Goal: Task Accomplishment & Management: Use online tool/utility

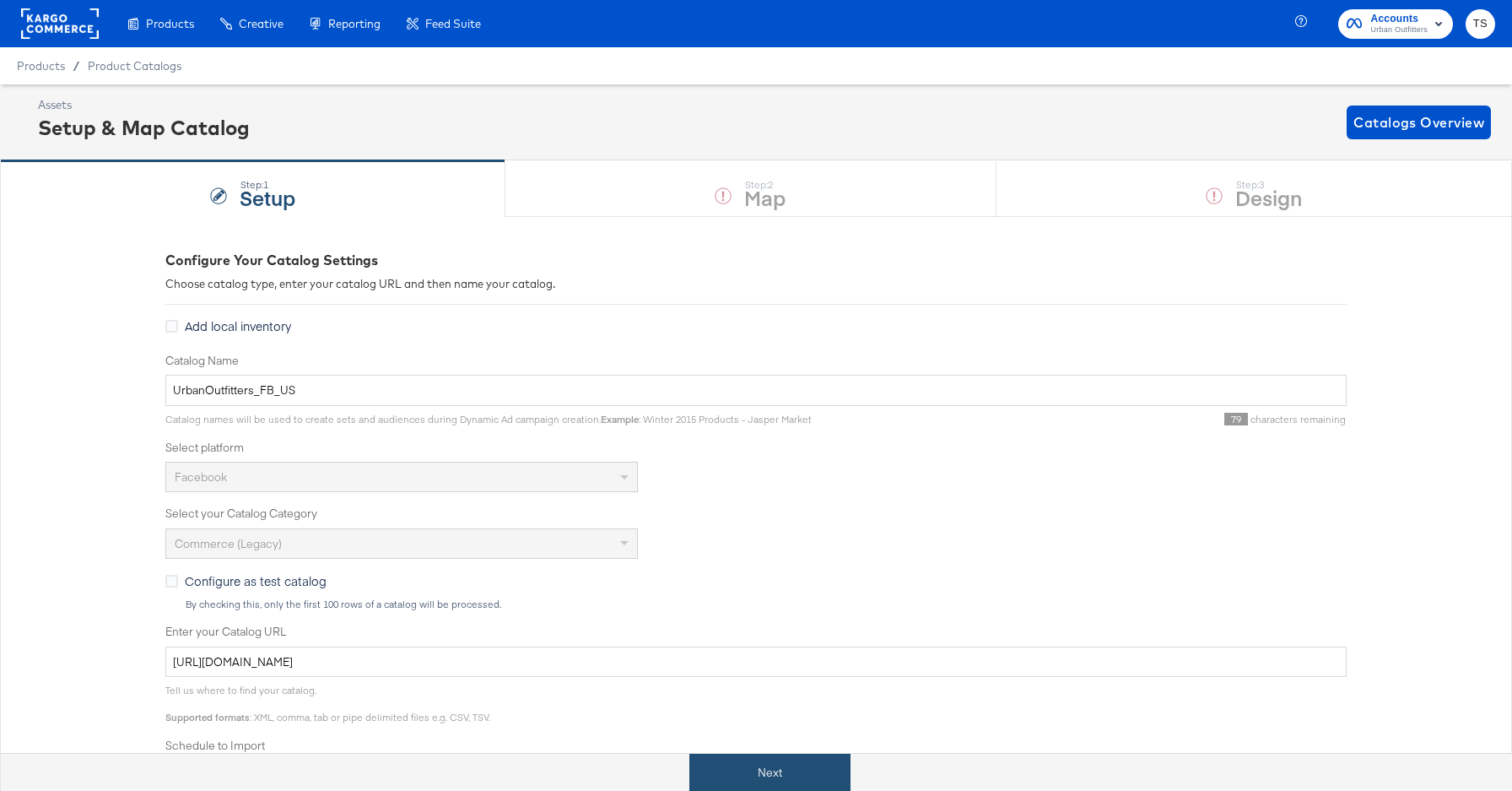
click at [747, 772] on button "Next" at bounding box center [770, 772] width 161 height 38
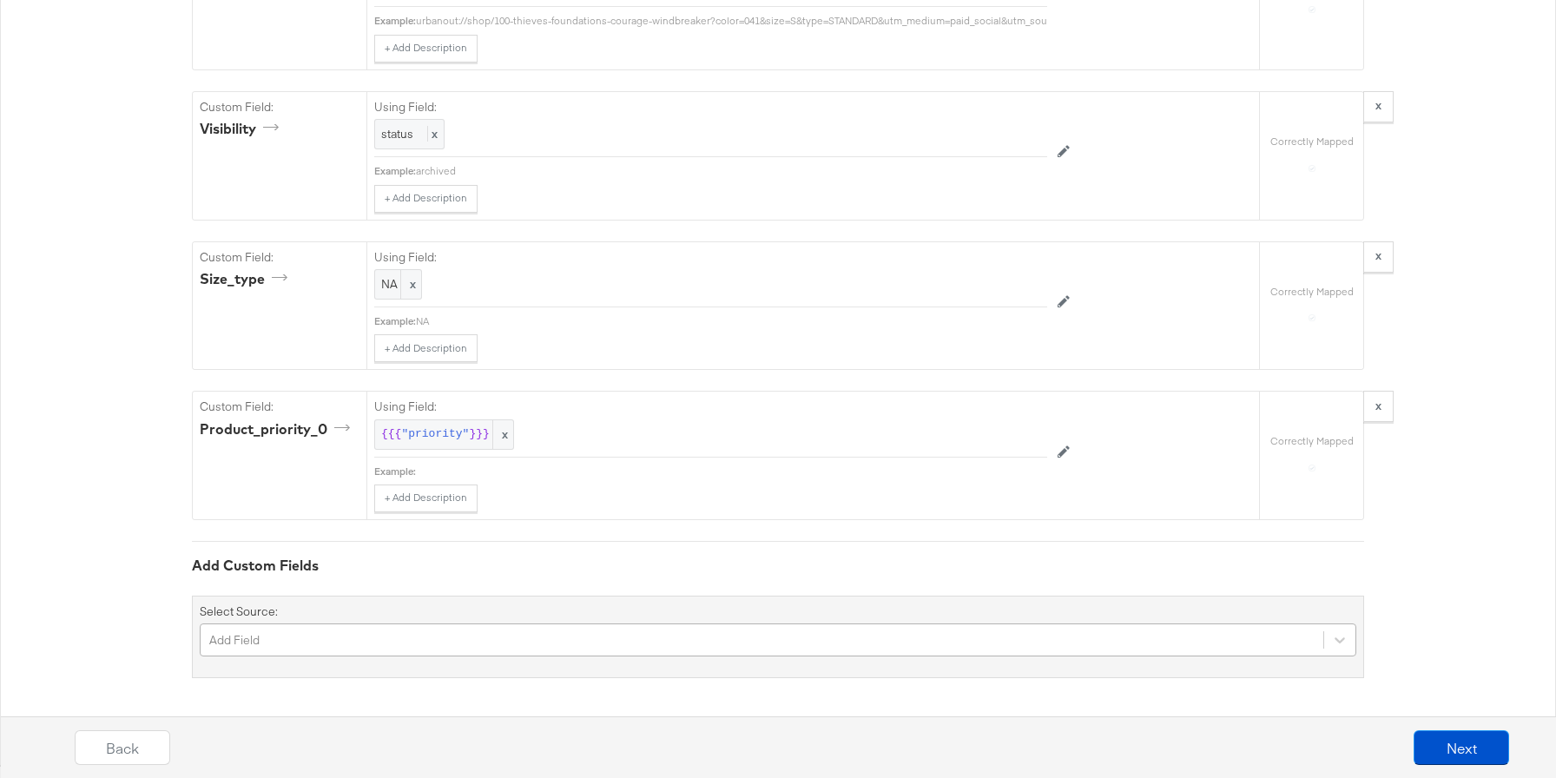
scroll to position [6000, 0]
click at [331, 641] on div "Add Field" at bounding box center [778, 639] width 1157 height 33
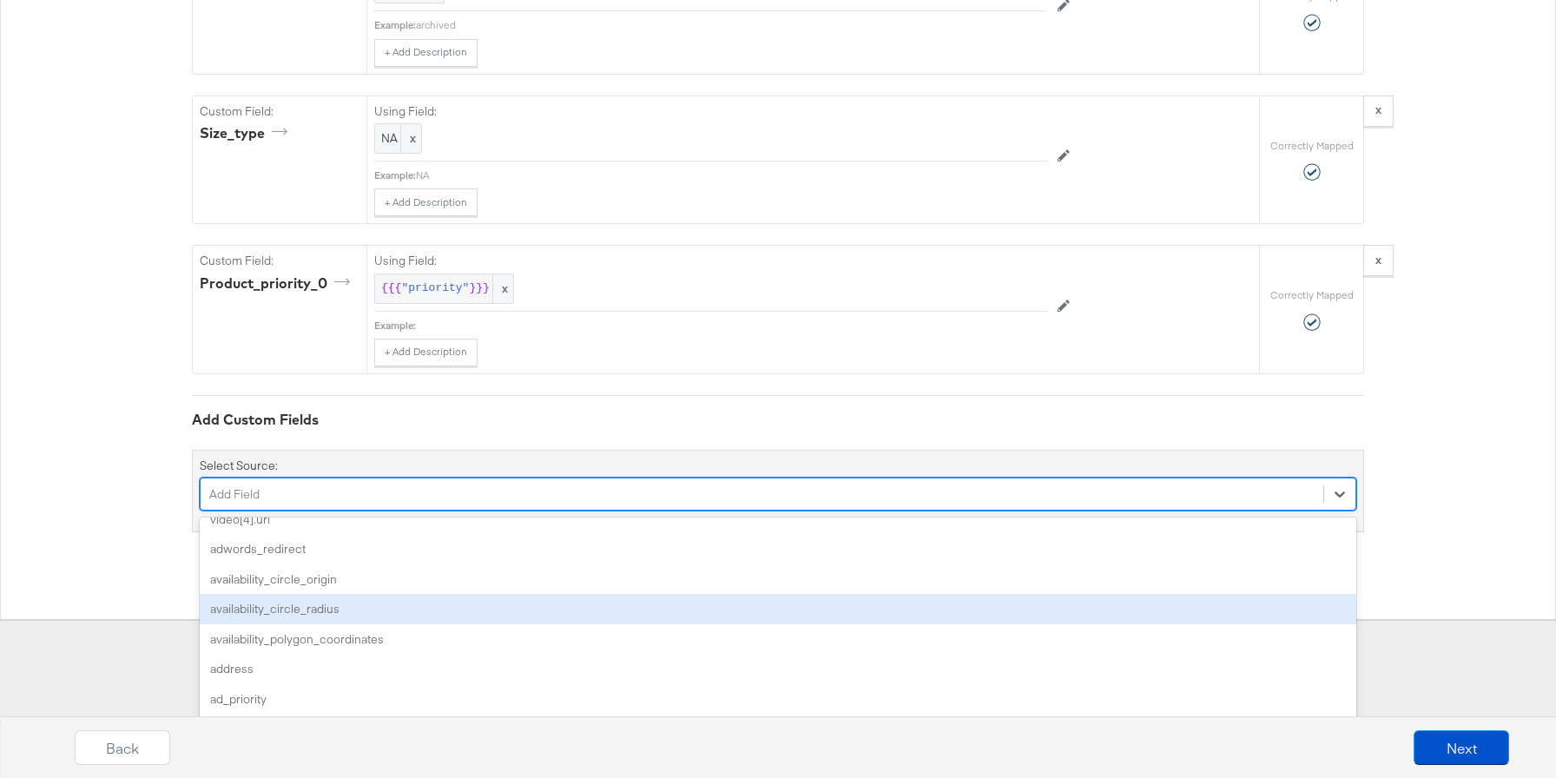
scroll to position [680, 0]
click at [358, 600] on div "availability_circle_radius" at bounding box center [778, 606] width 1157 height 30
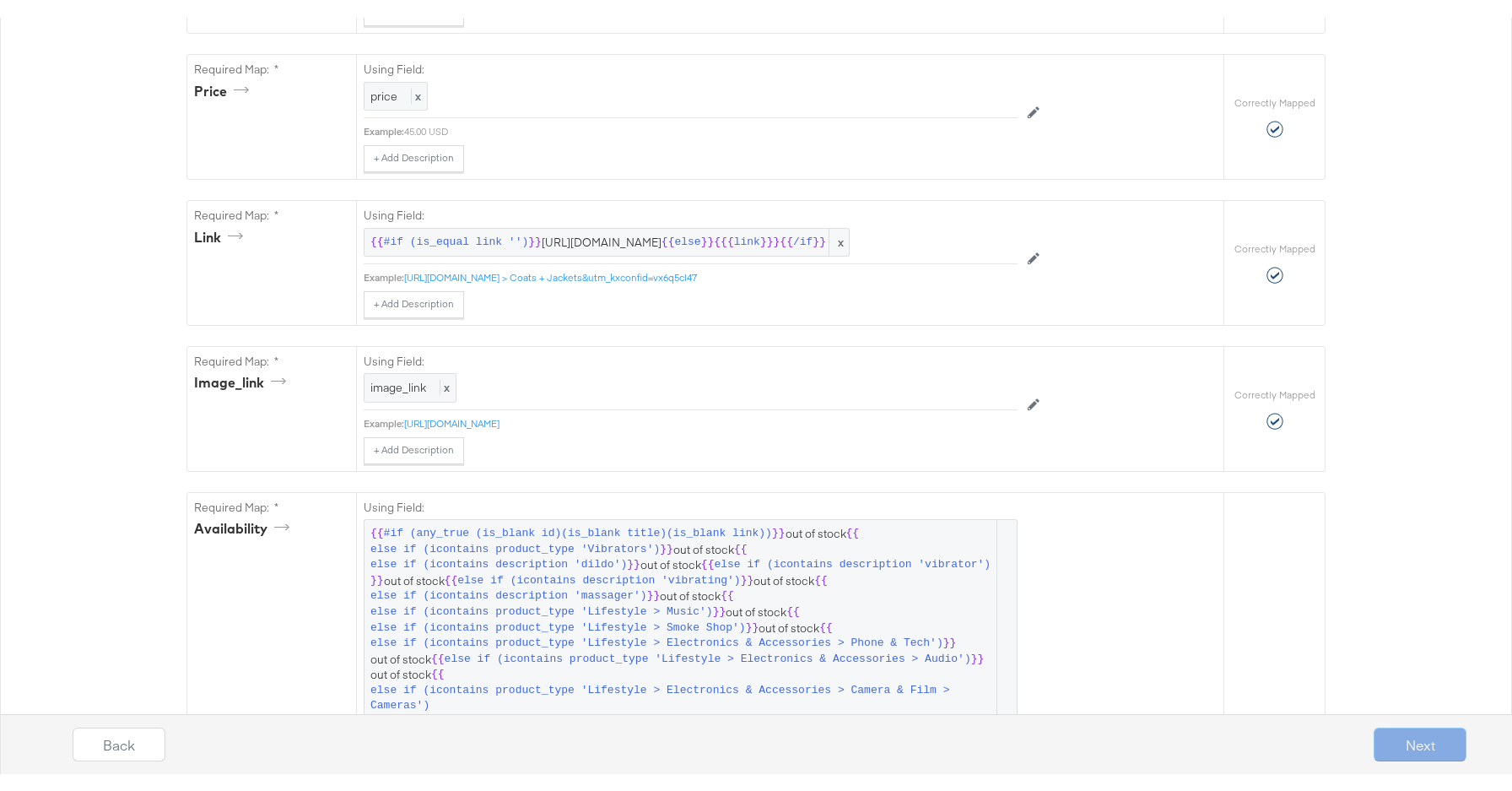
scroll to position [0, 0]
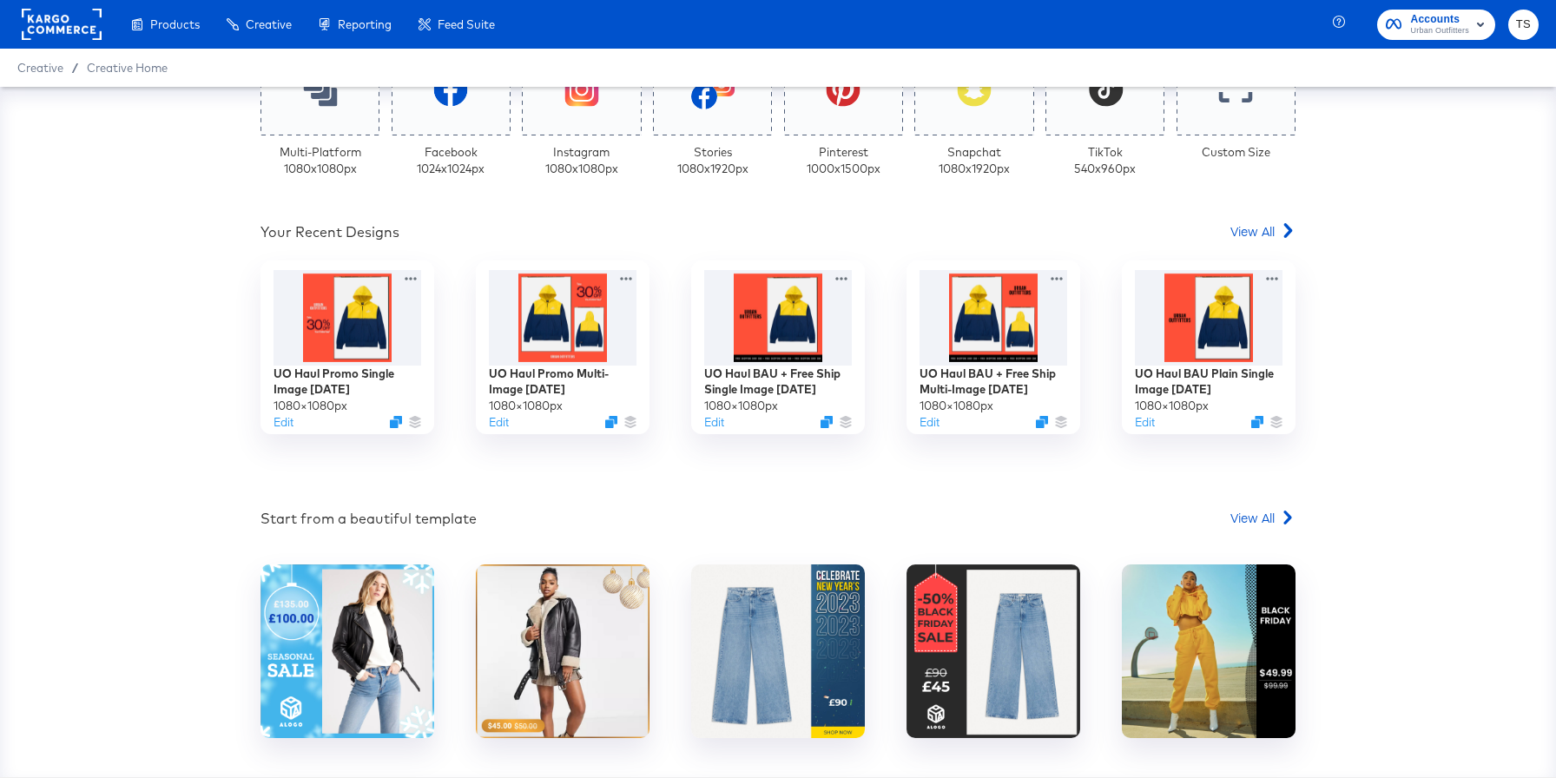
scroll to position [489, 0]
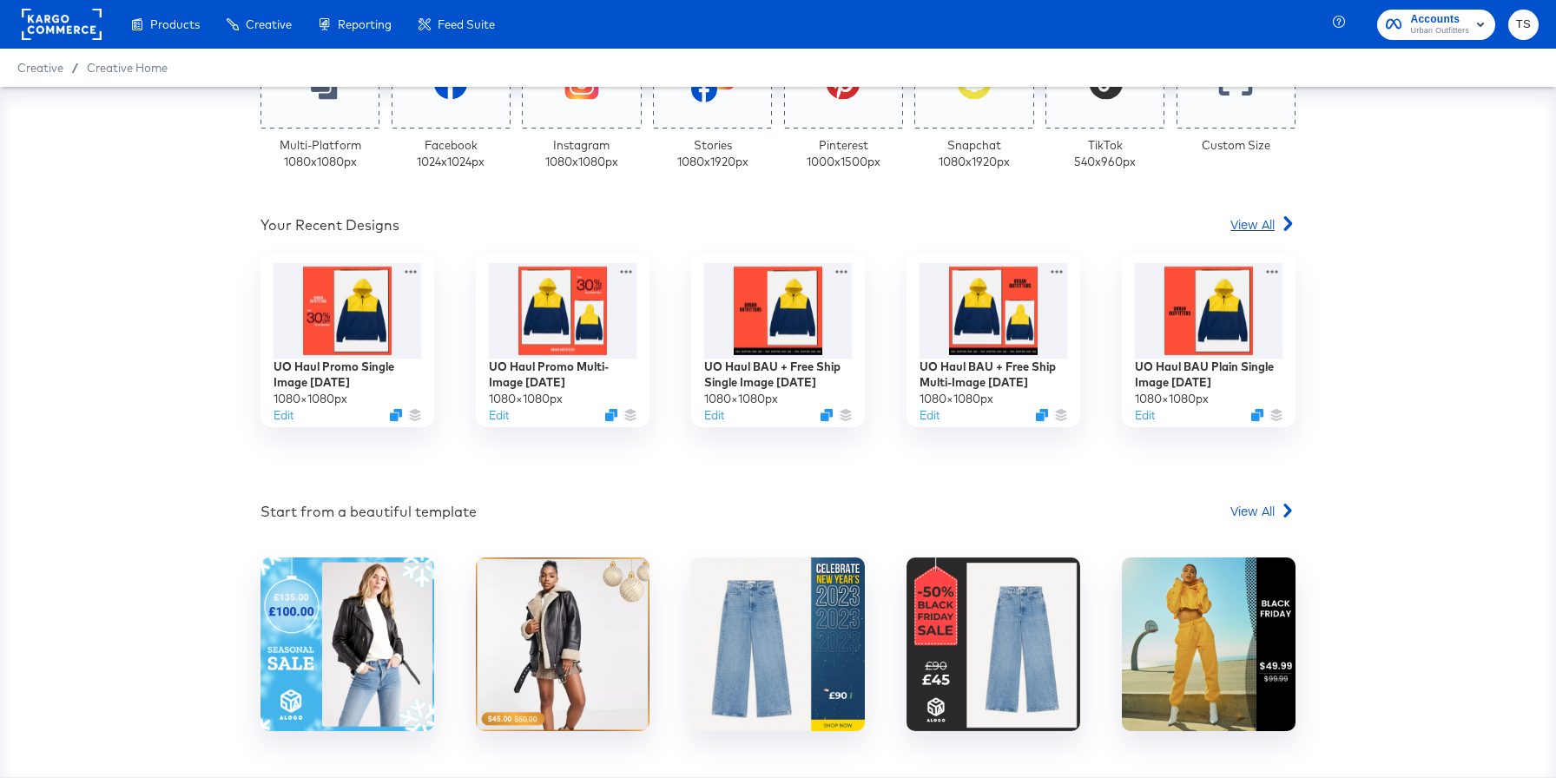
click at [1243, 222] on span "View All" at bounding box center [1252, 223] width 44 height 17
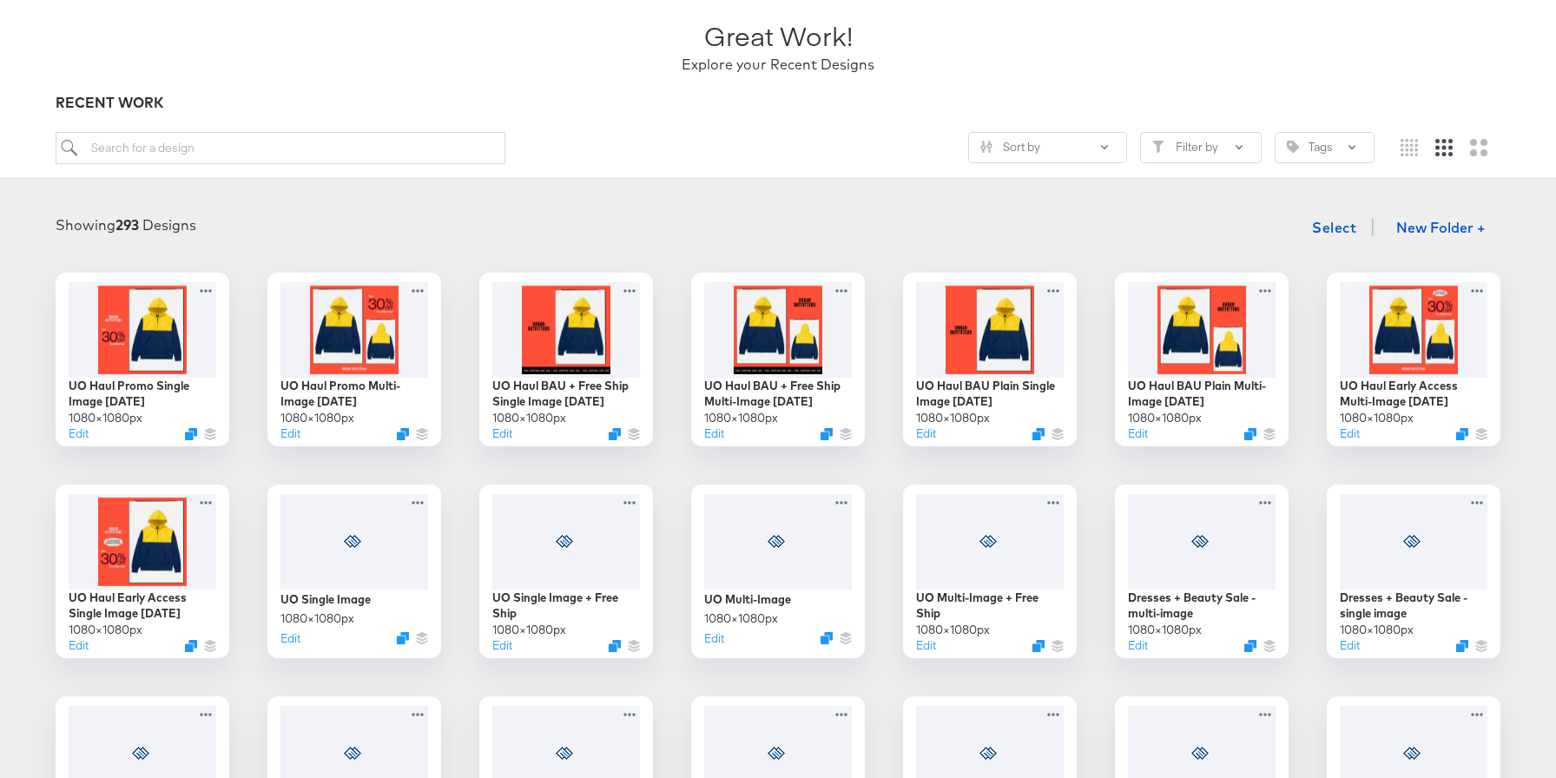
scroll to position [150, 0]
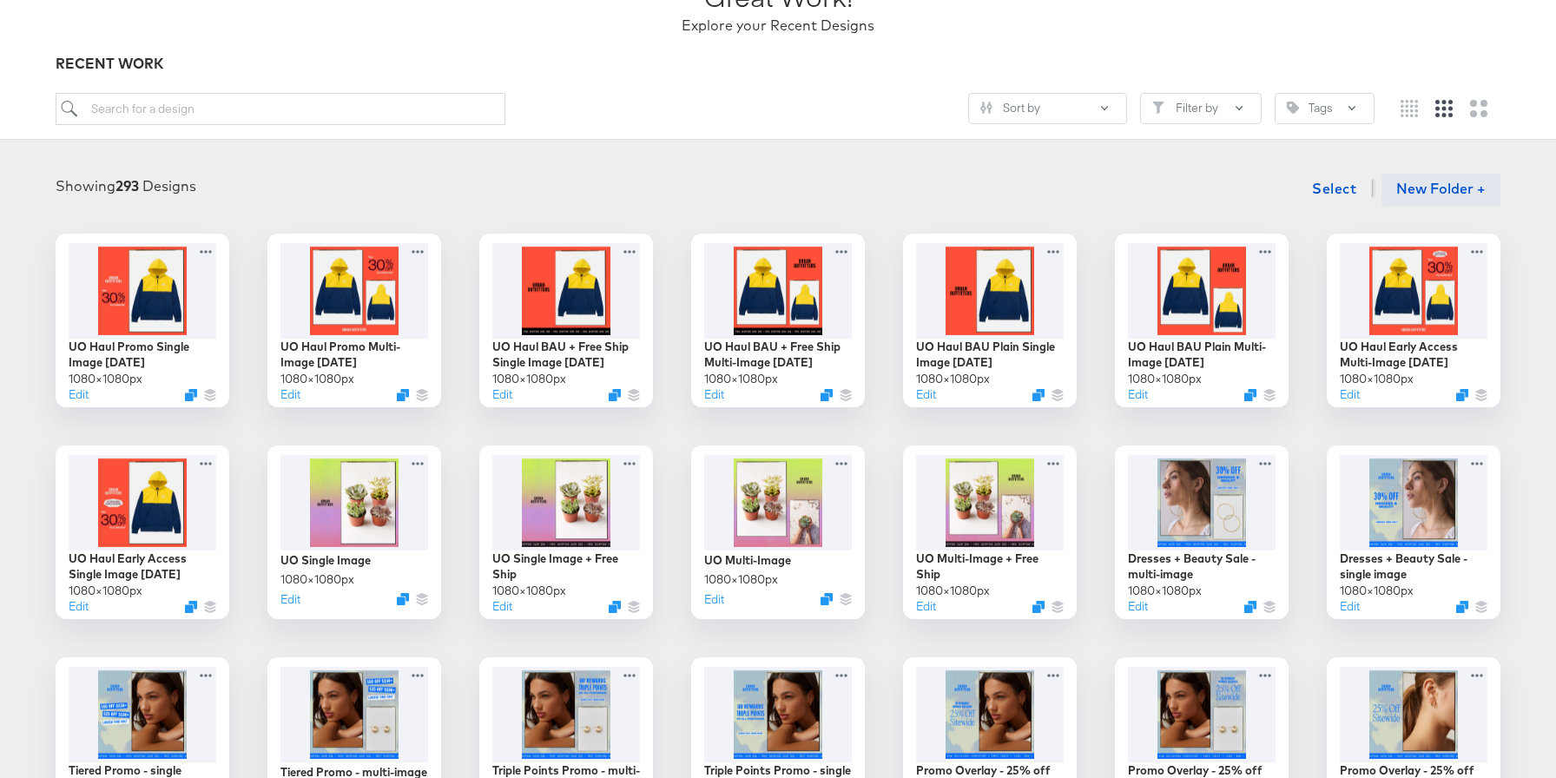
click at [1457, 189] on button "New Folder +" at bounding box center [1441, 190] width 119 height 33
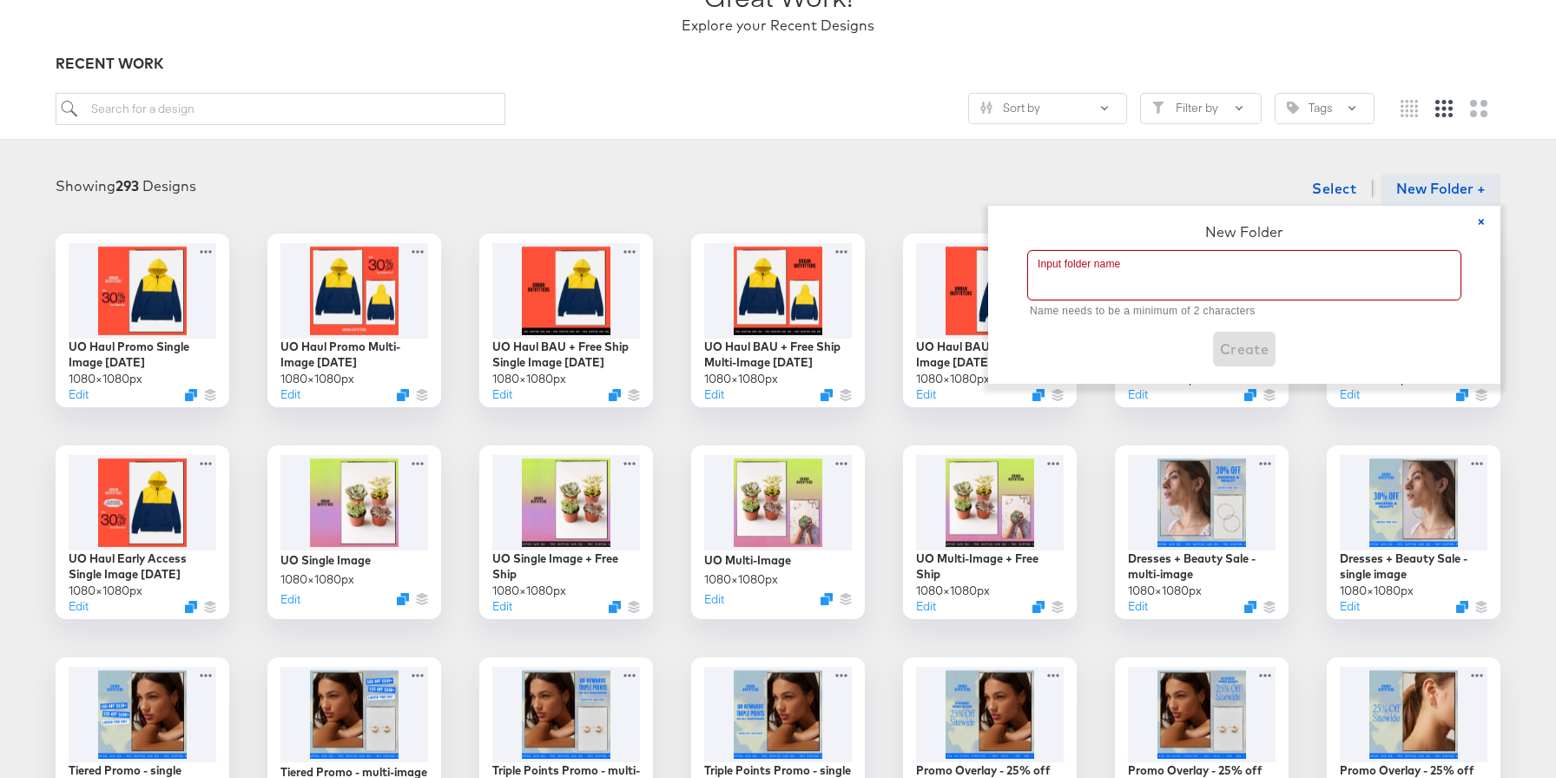
click at [1052, 270] on input "text" at bounding box center [1244, 275] width 432 height 49
click at [1487, 221] on button "×" at bounding box center [1481, 222] width 38 height 33
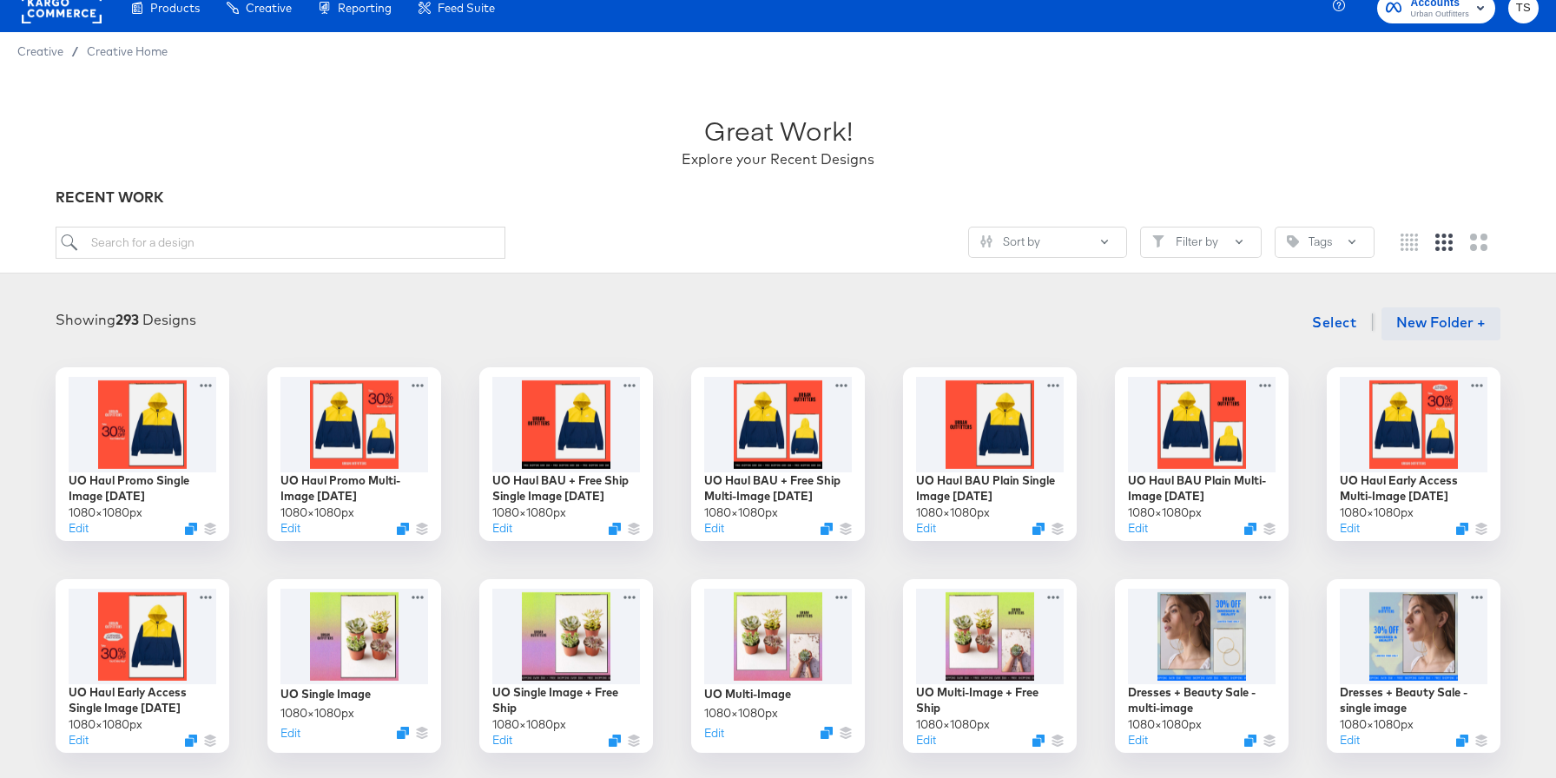
scroll to position [0, 0]
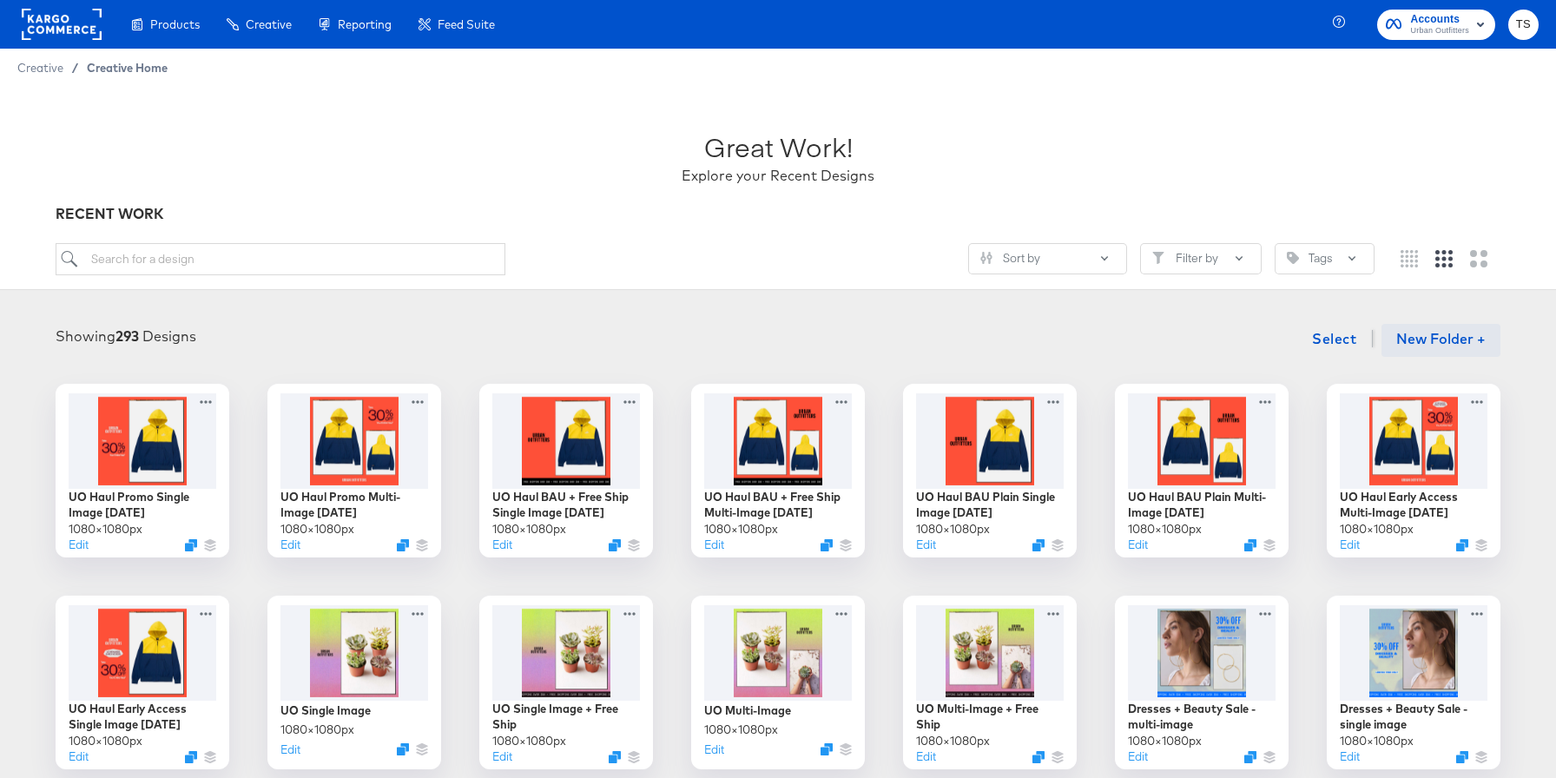
click at [133, 69] on span "Creative Home" at bounding box center [127, 68] width 81 height 14
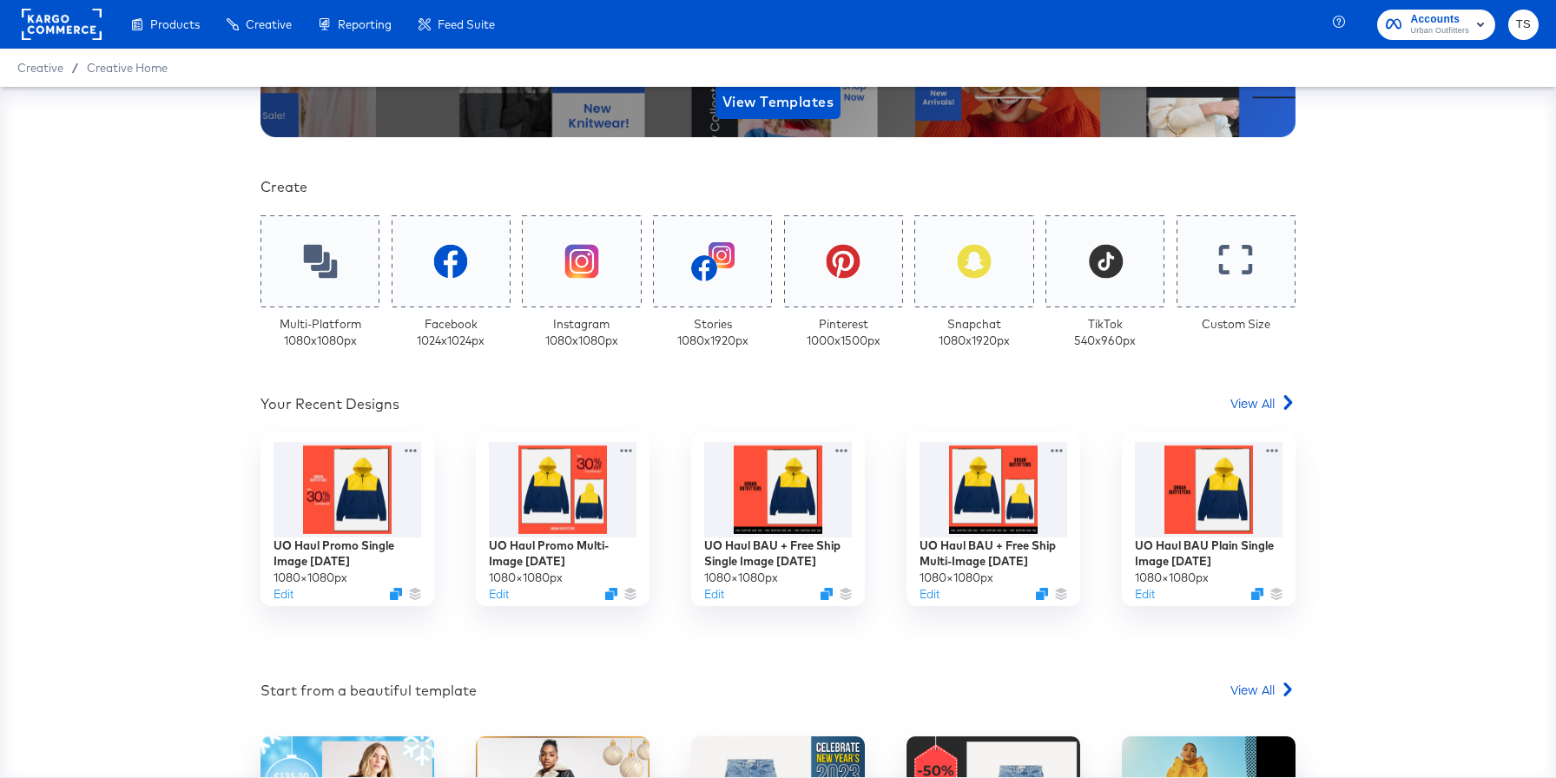
scroll to position [304, 0]
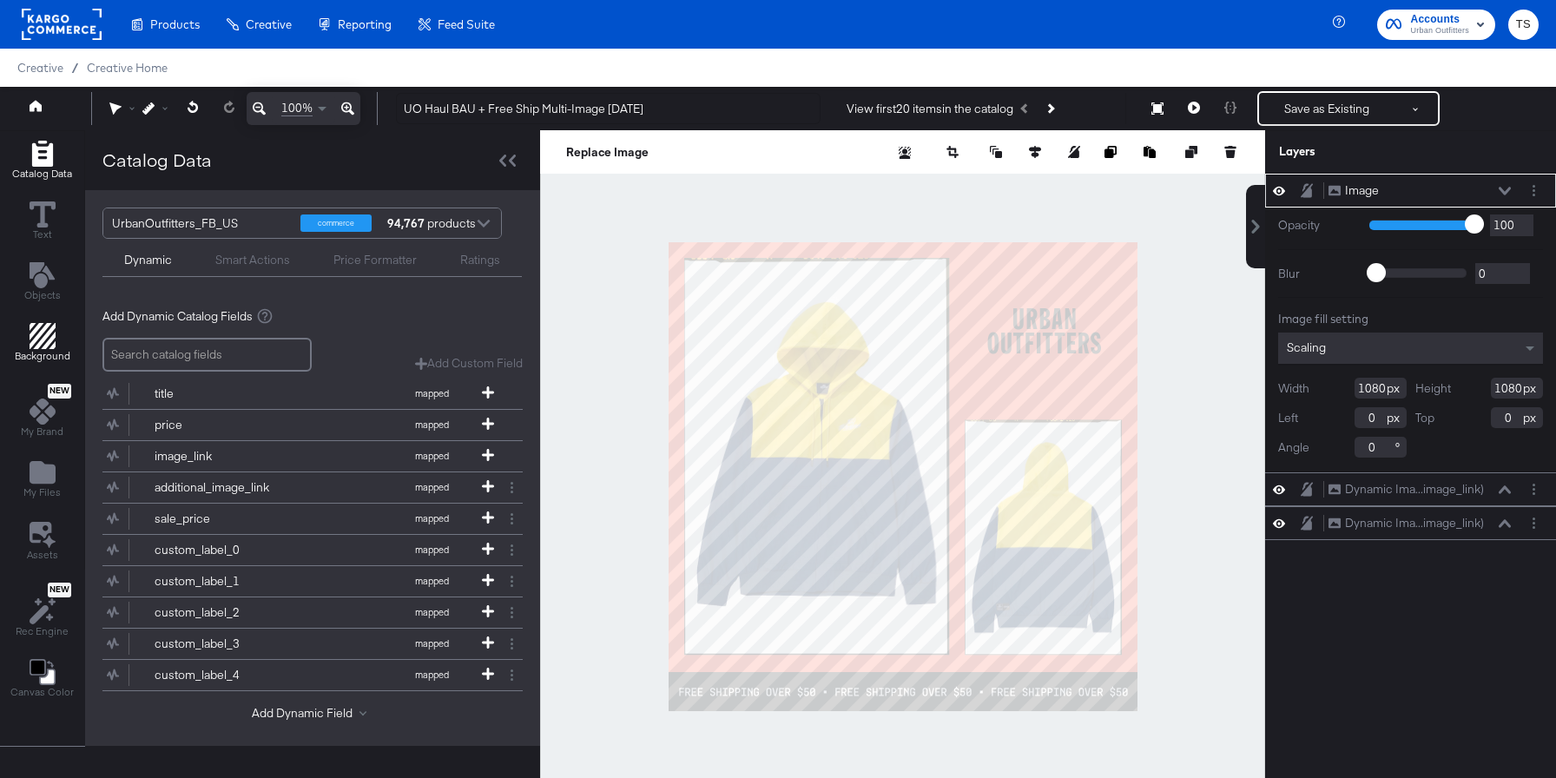
click at [51, 346] on icon "Add Rectangle" at bounding box center [43, 336] width 26 height 26
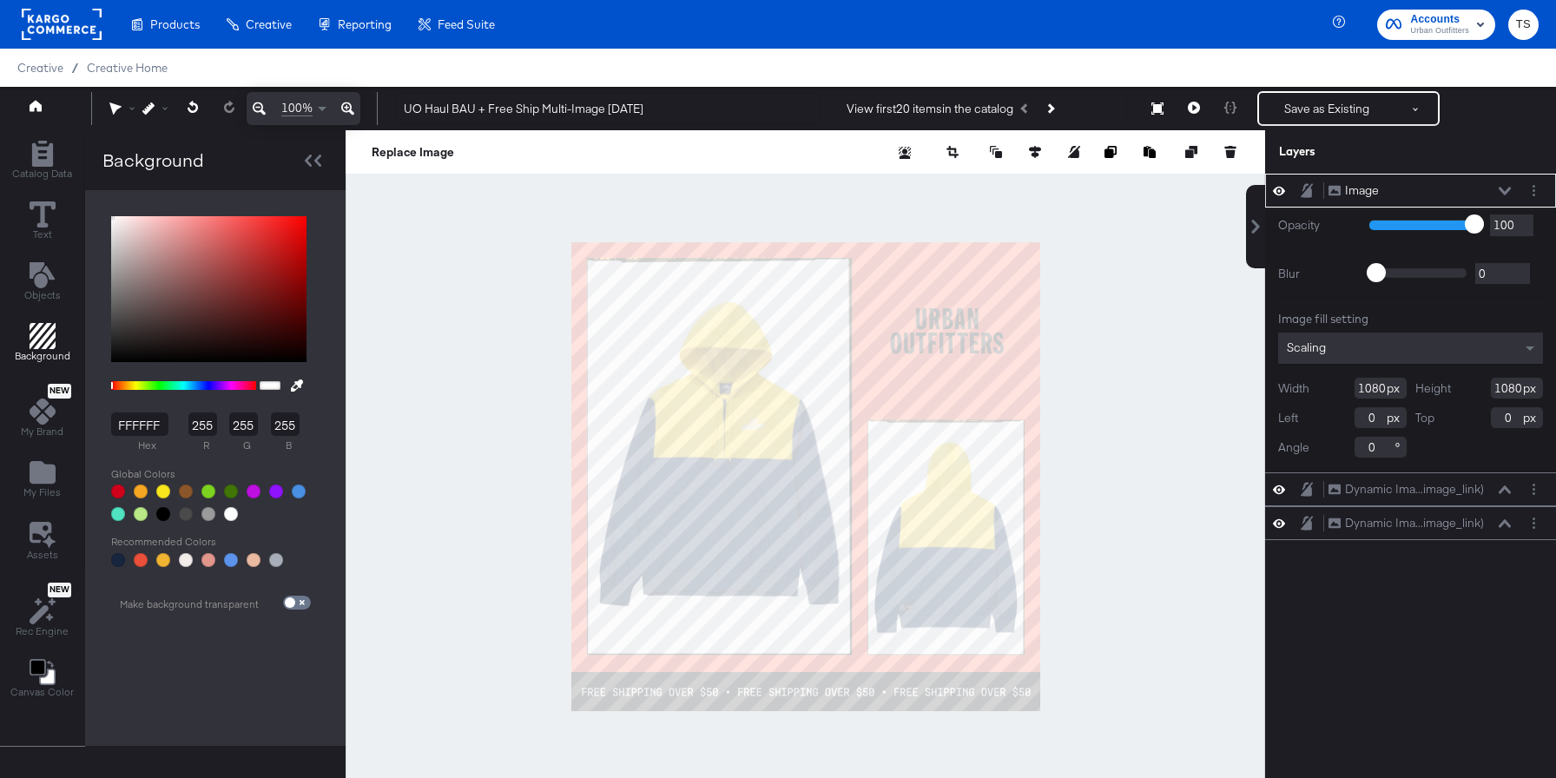
click at [297, 388] on button at bounding box center [297, 386] width 28 height 32
click at [36, 548] on span "Assets" at bounding box center [42, 555] width 31 height 14
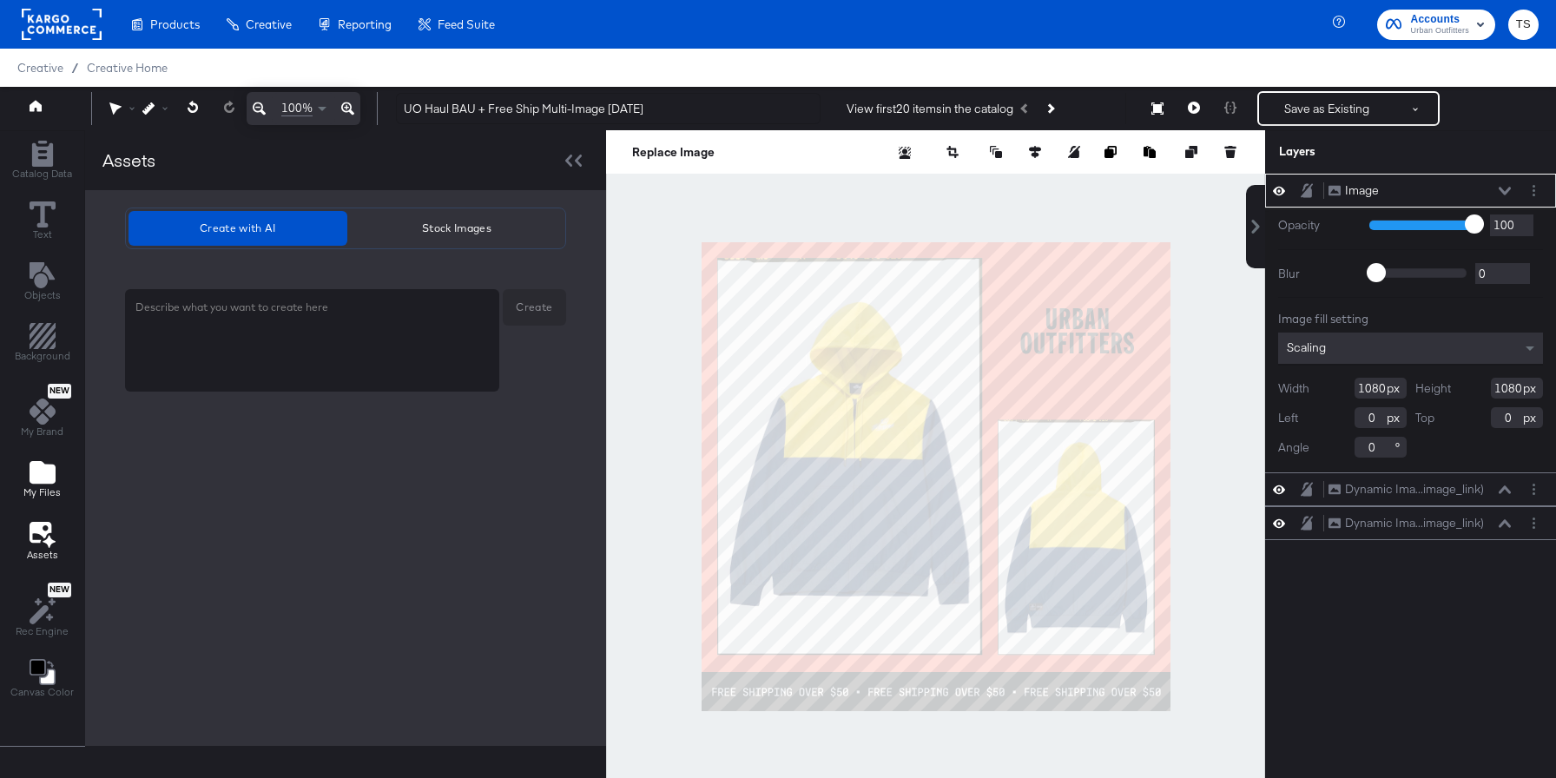
click at [43, 466] on icon "Add Files" at bounding box center [43, 472] width 26 height 23
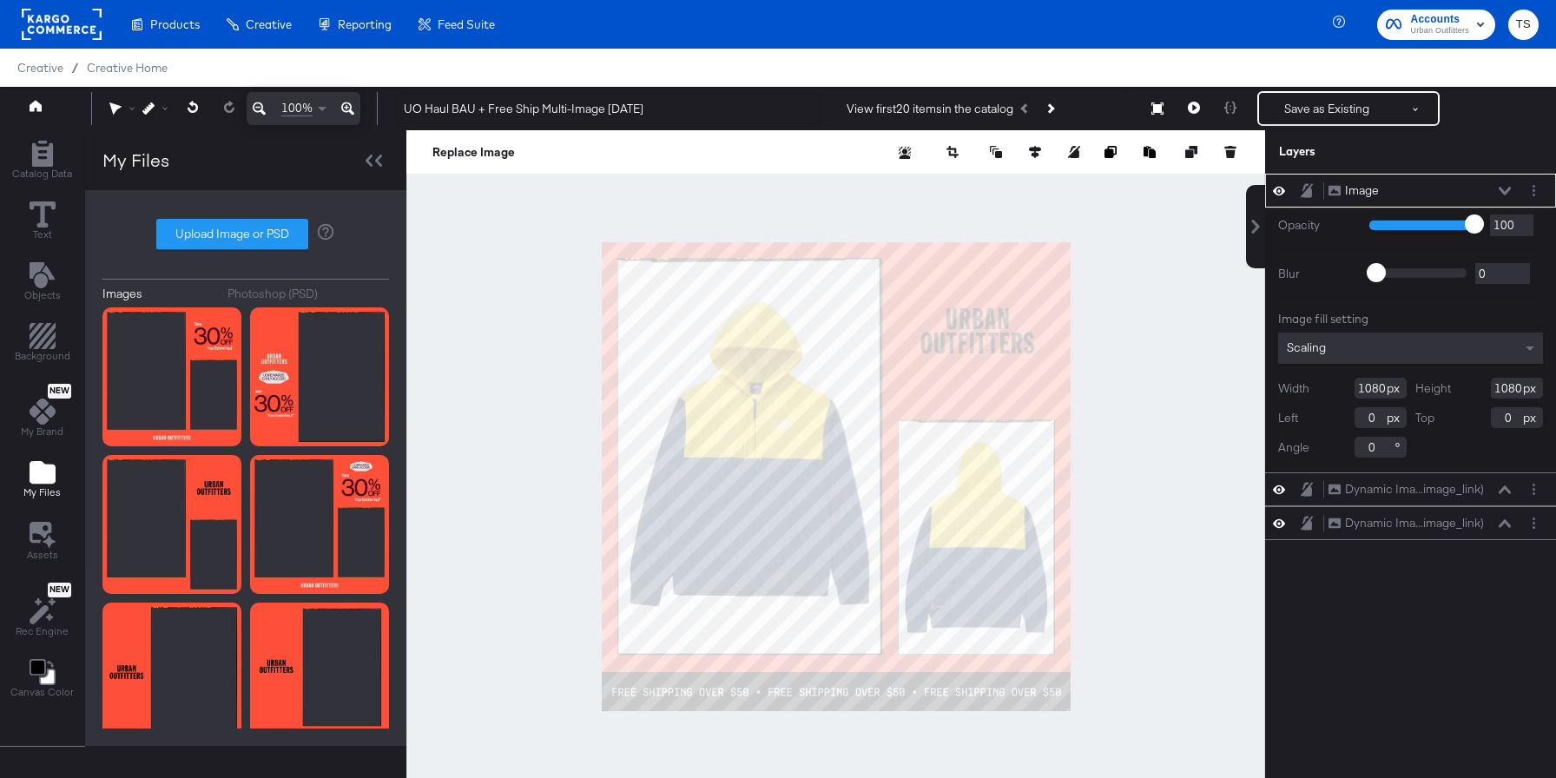
click at [294, 292] on div "Photoshop (PSD)" at bounding box center [273, 294] width 90 height 16
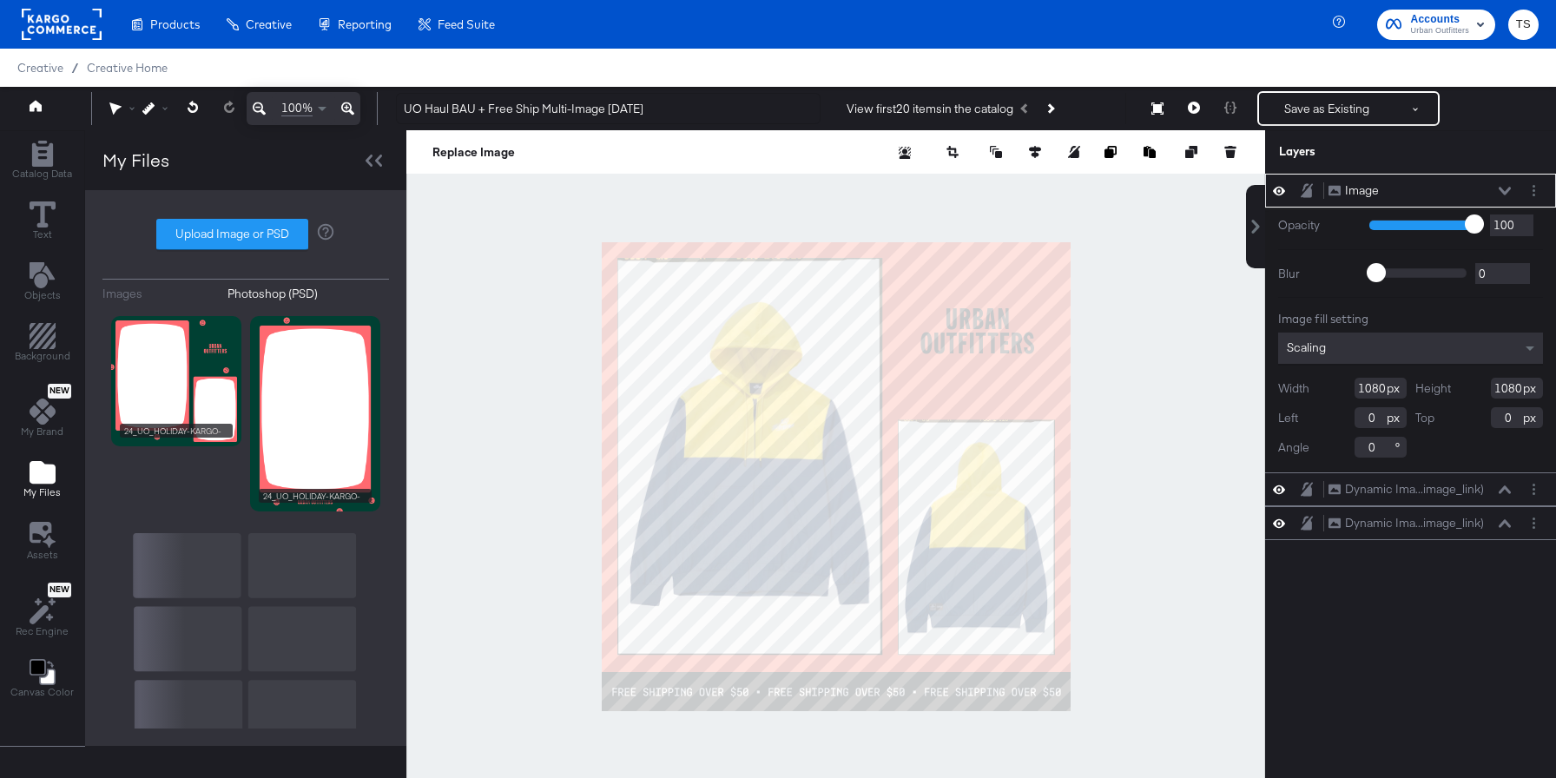
click at [114, 289] on div "Images" at bounding box center [122, 294] width 40 height 16
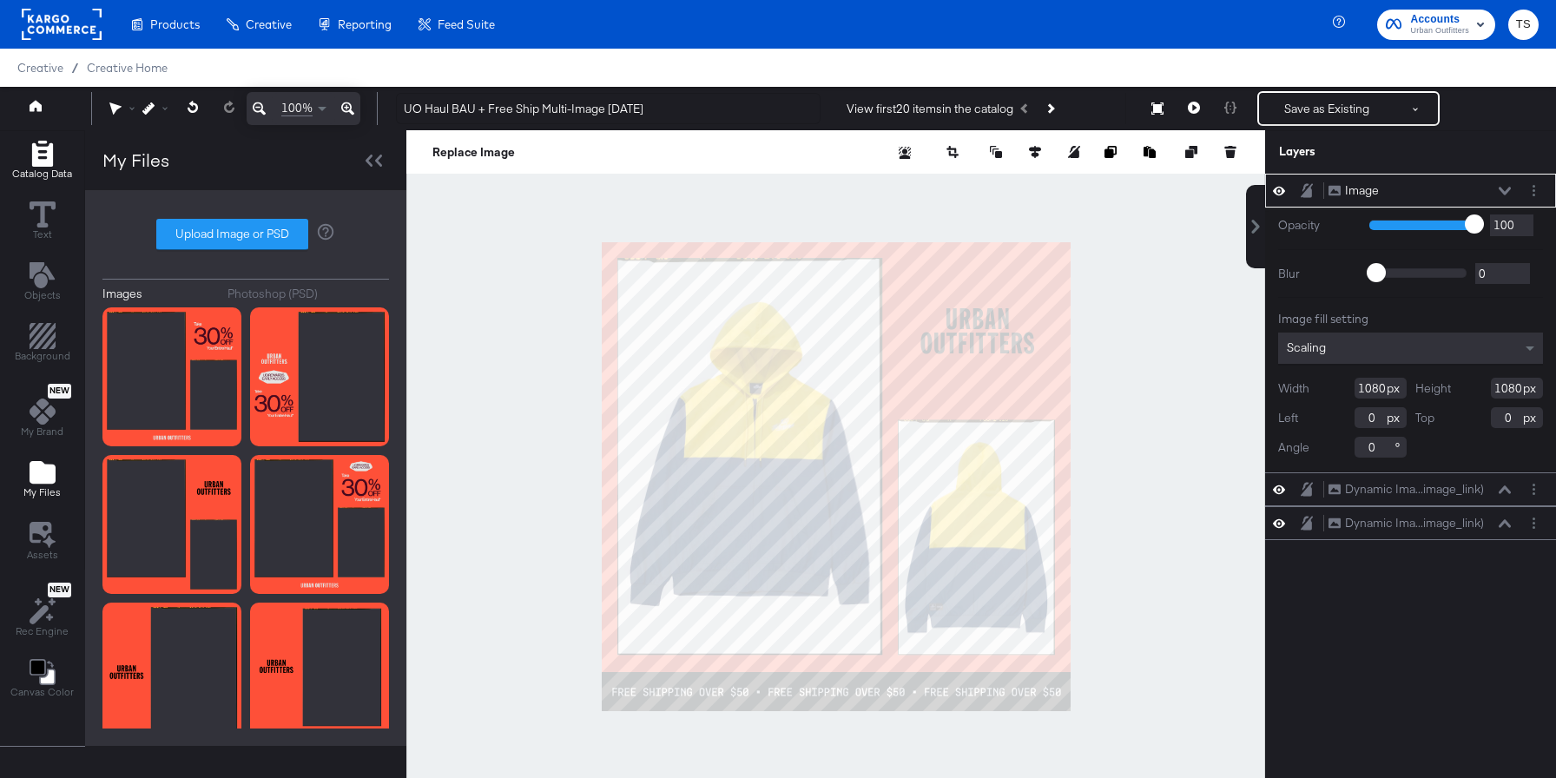
click at [34, 160] on icon "Add Rectangle" at bounding box center [41, 154] width 21 height 26
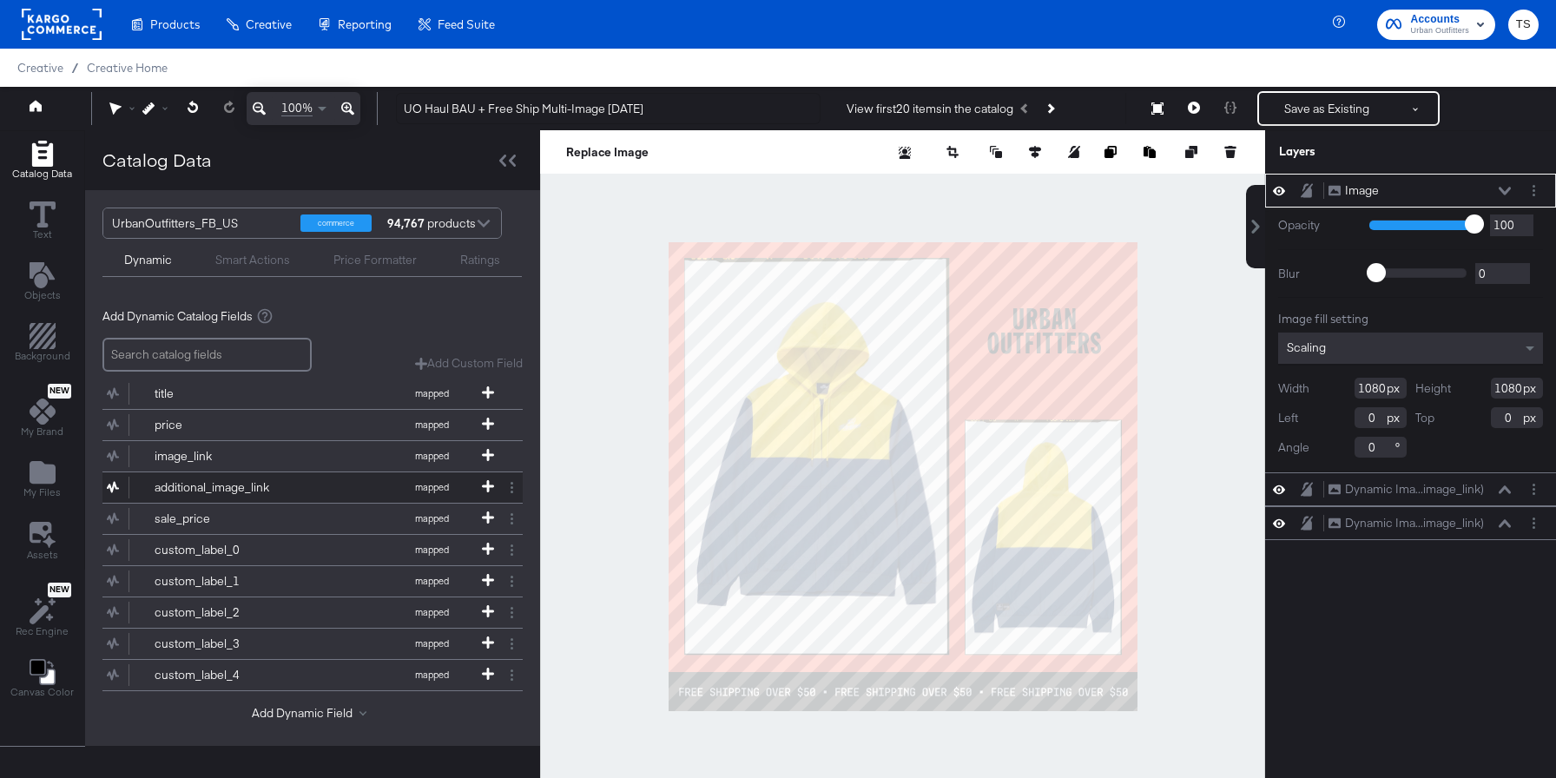
scroll to position [7, 0]
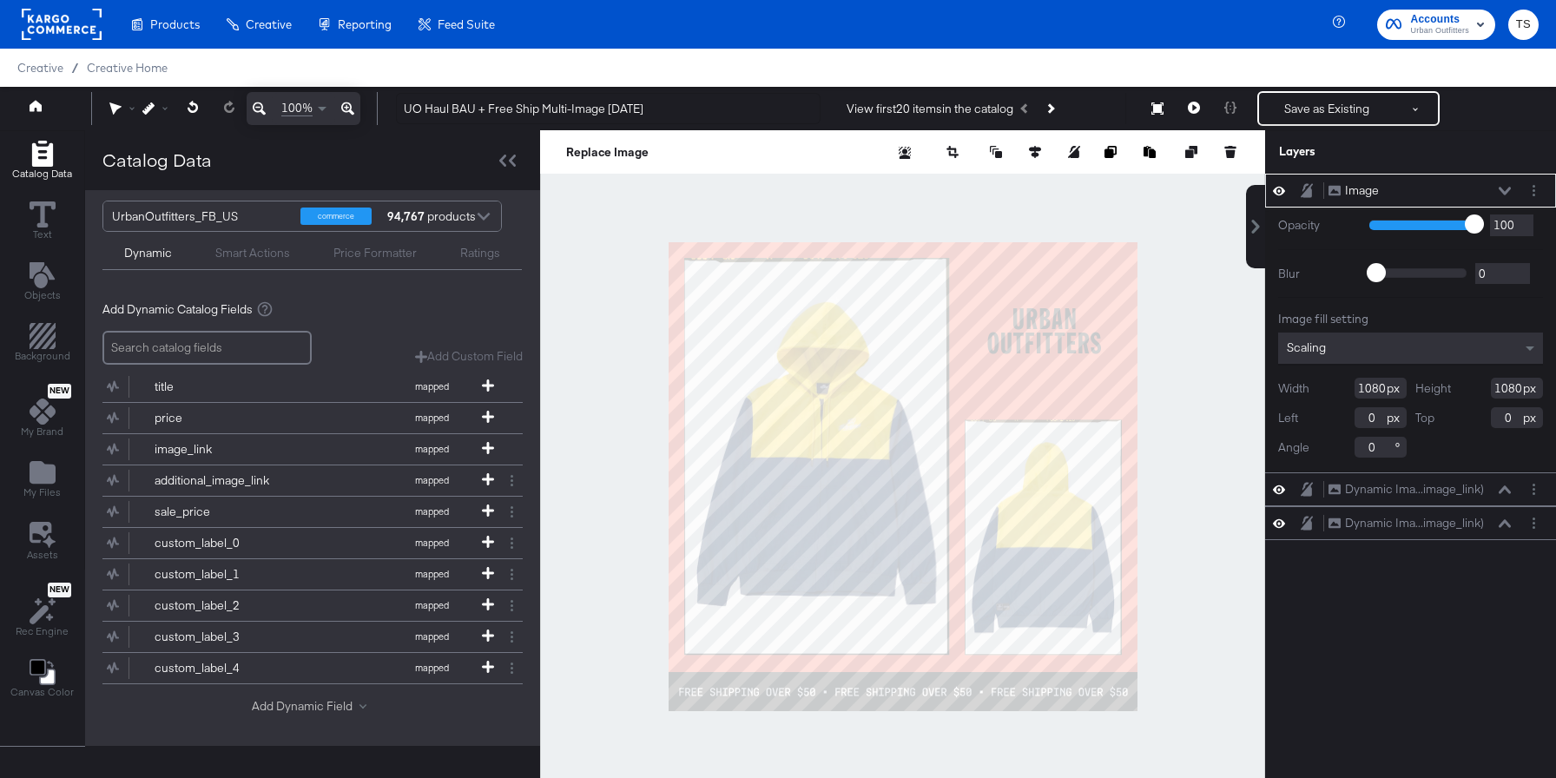
click at [332, 705] on button "Add Dynamic Field" at bounding box center [313, 706] width 122 height 16
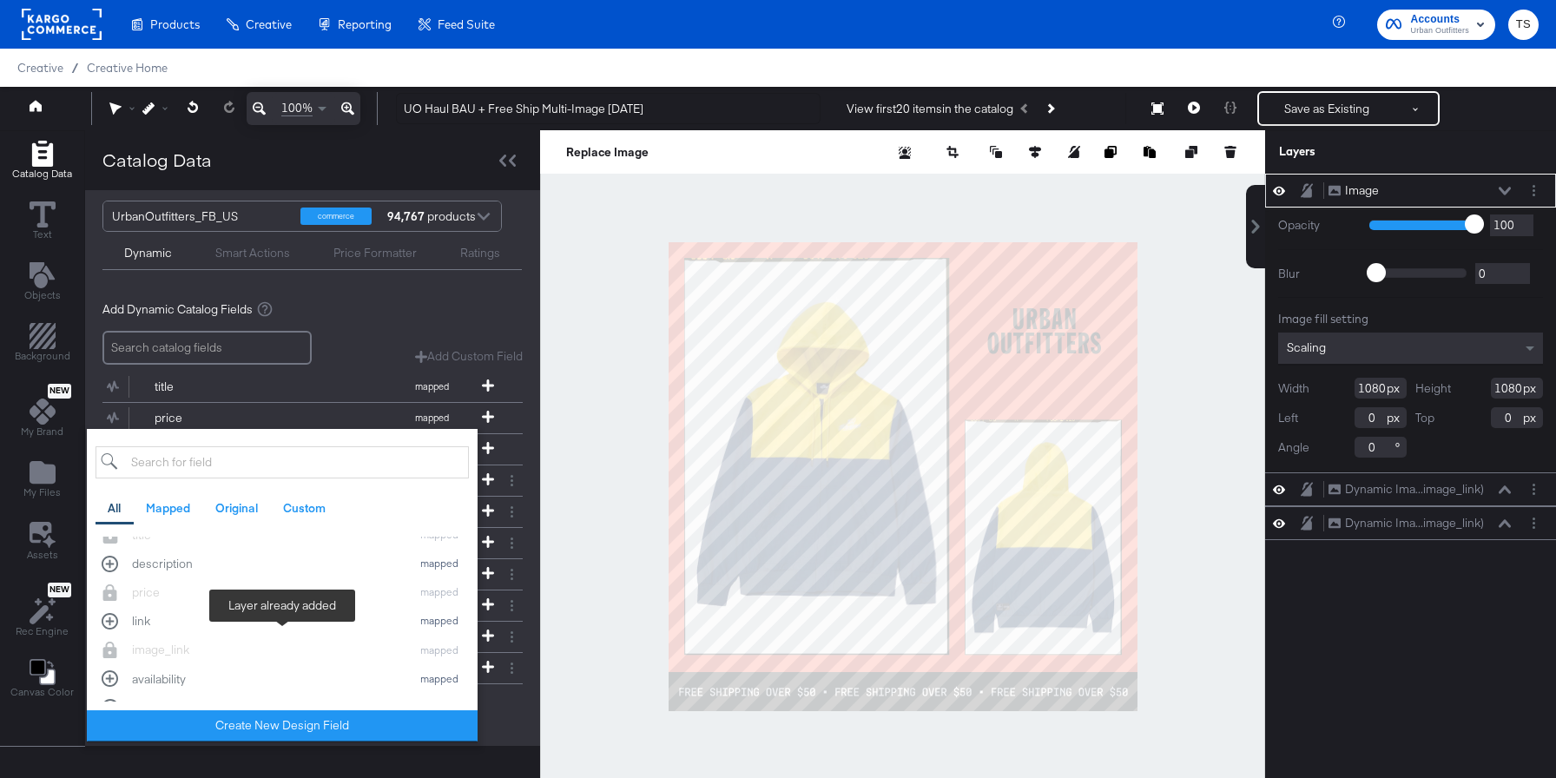
scroll to position [47, 0]
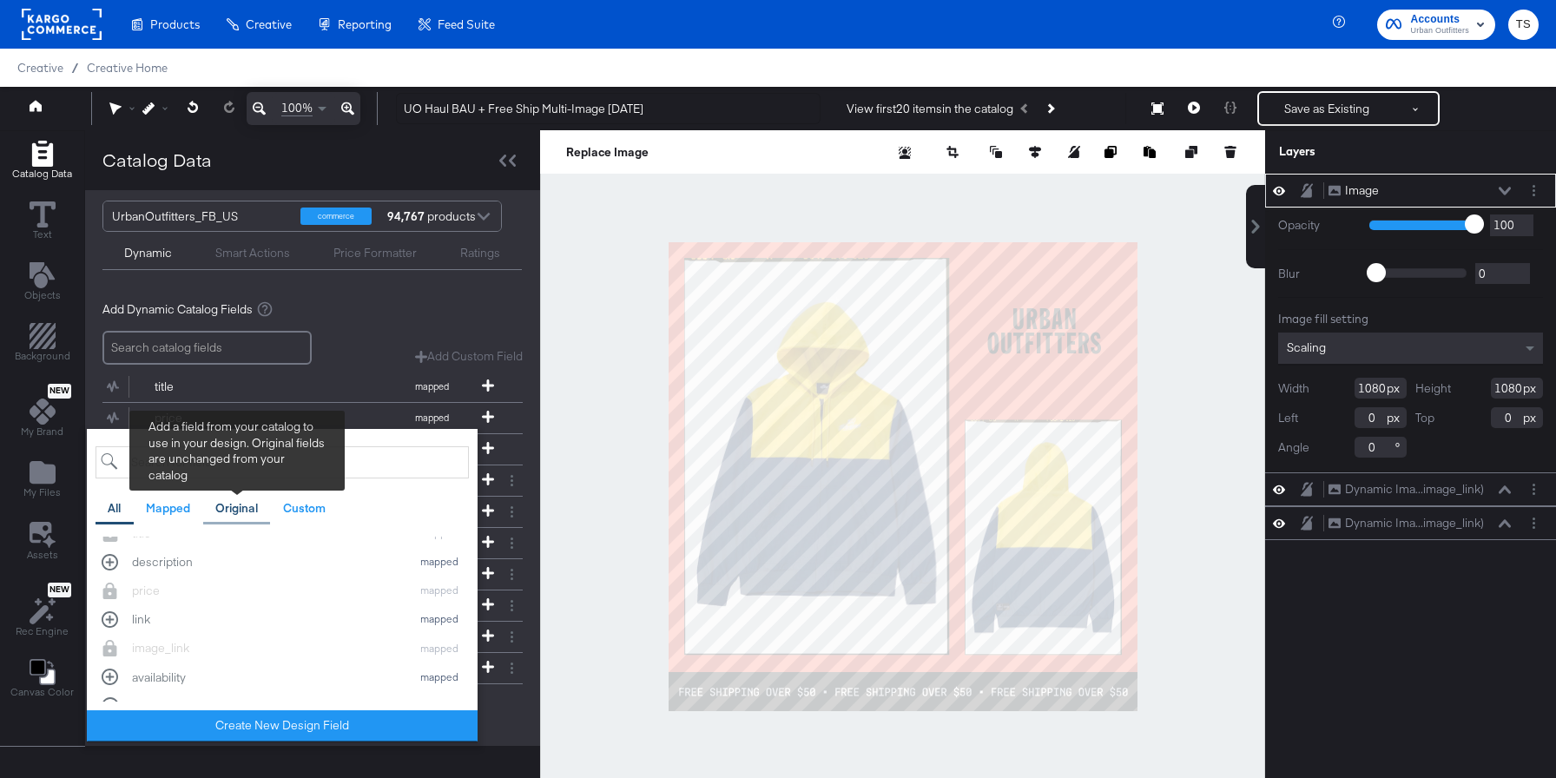
click at [244, 518] on div "Original" at bounding box center [237, 508] width 68 height 34
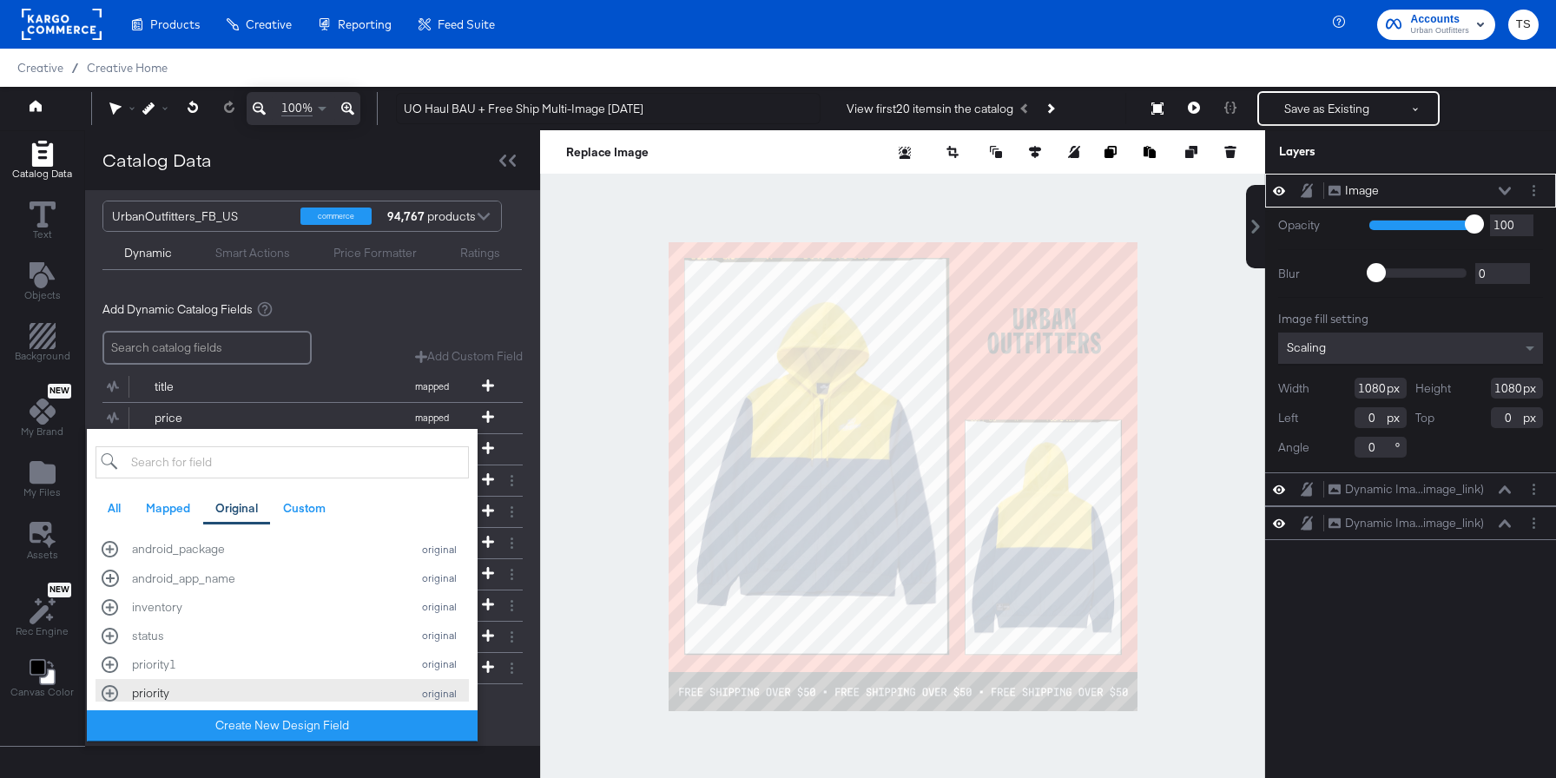
scroll to position [927, 0]
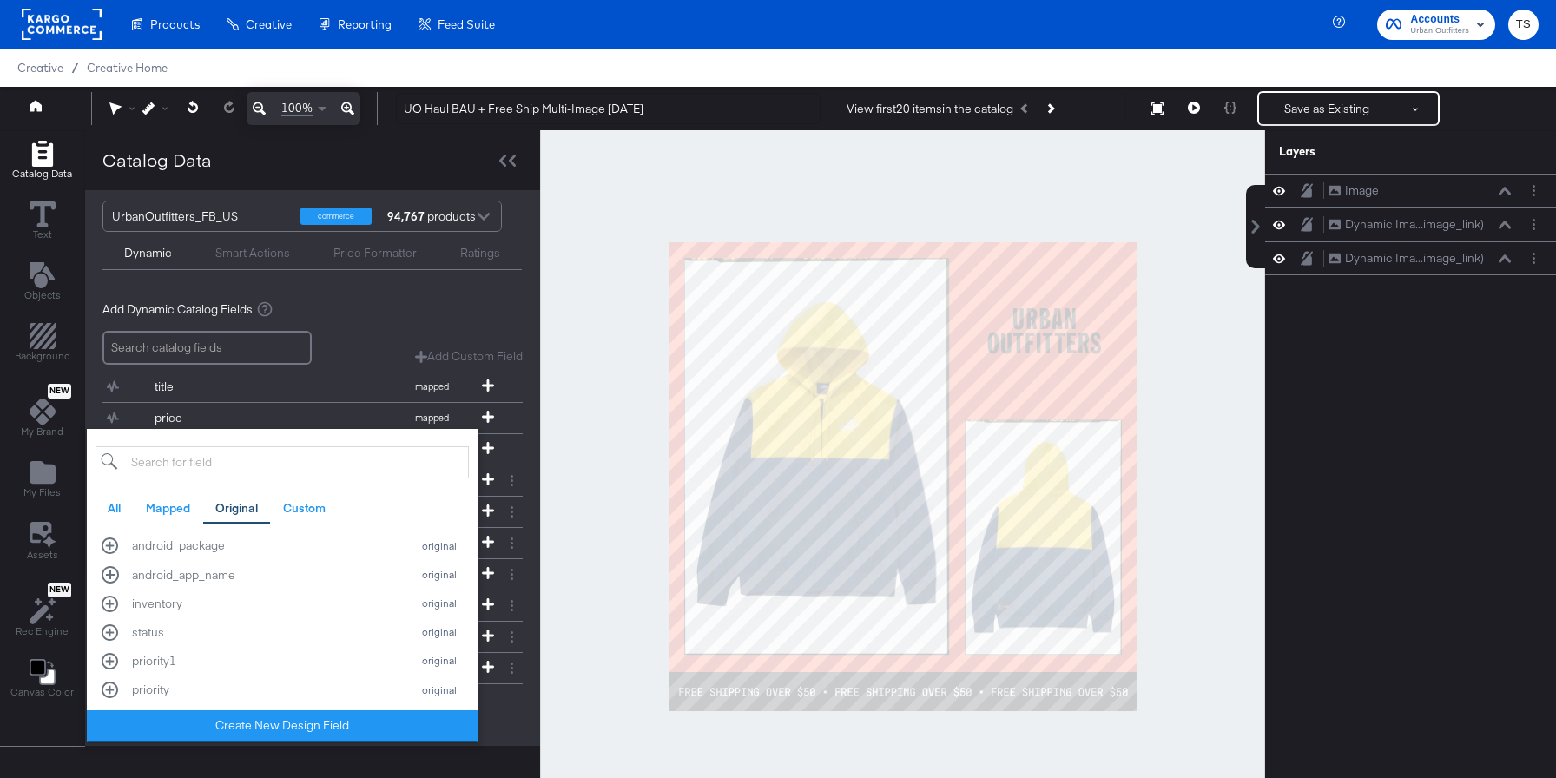
click at [553, 439] on div at bounding box center [902, 476] width 725 height 692
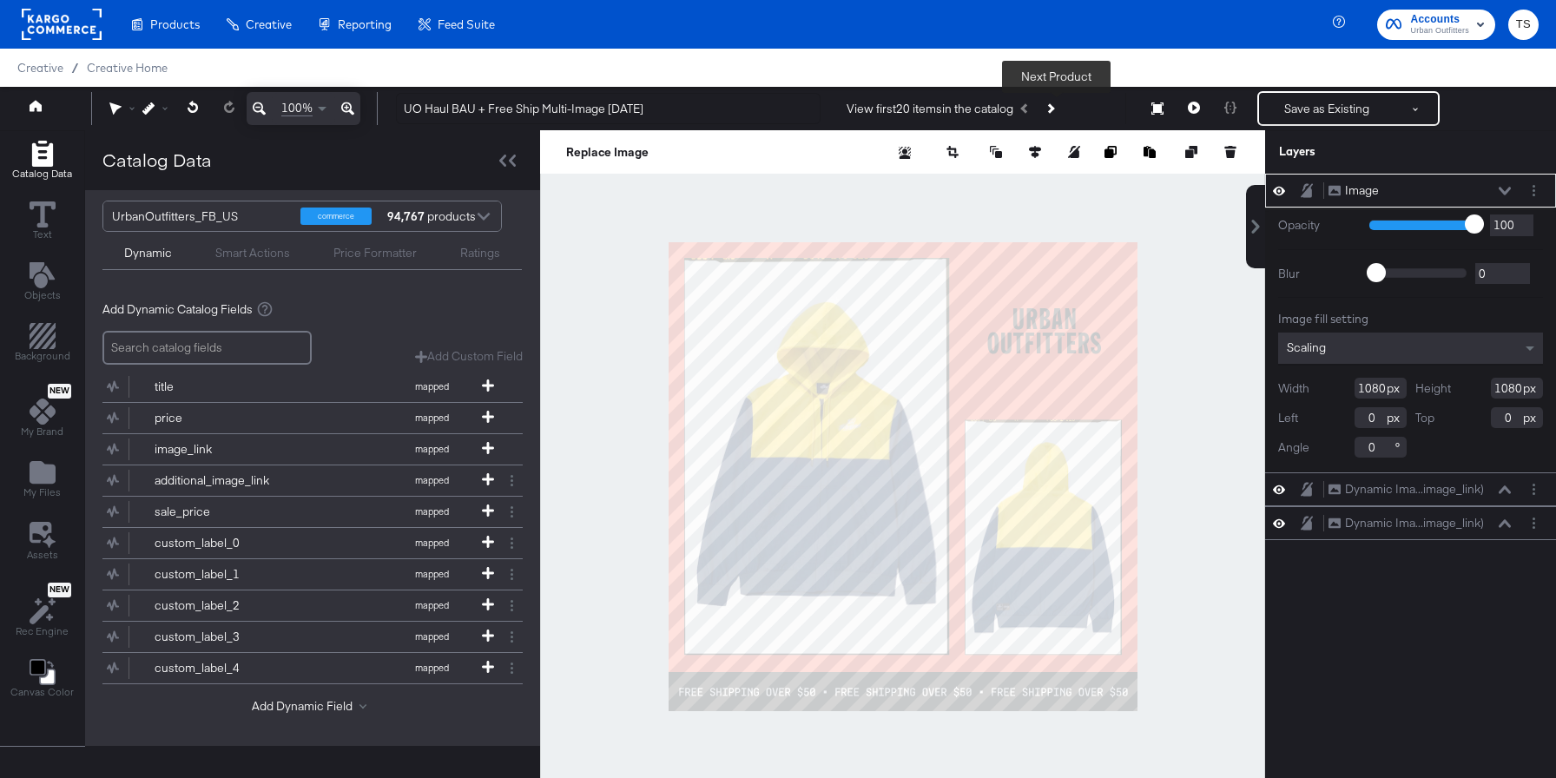
click at [1058, 117] on button "Next Product" at bounding box center [1050, 108] width 24 height 31
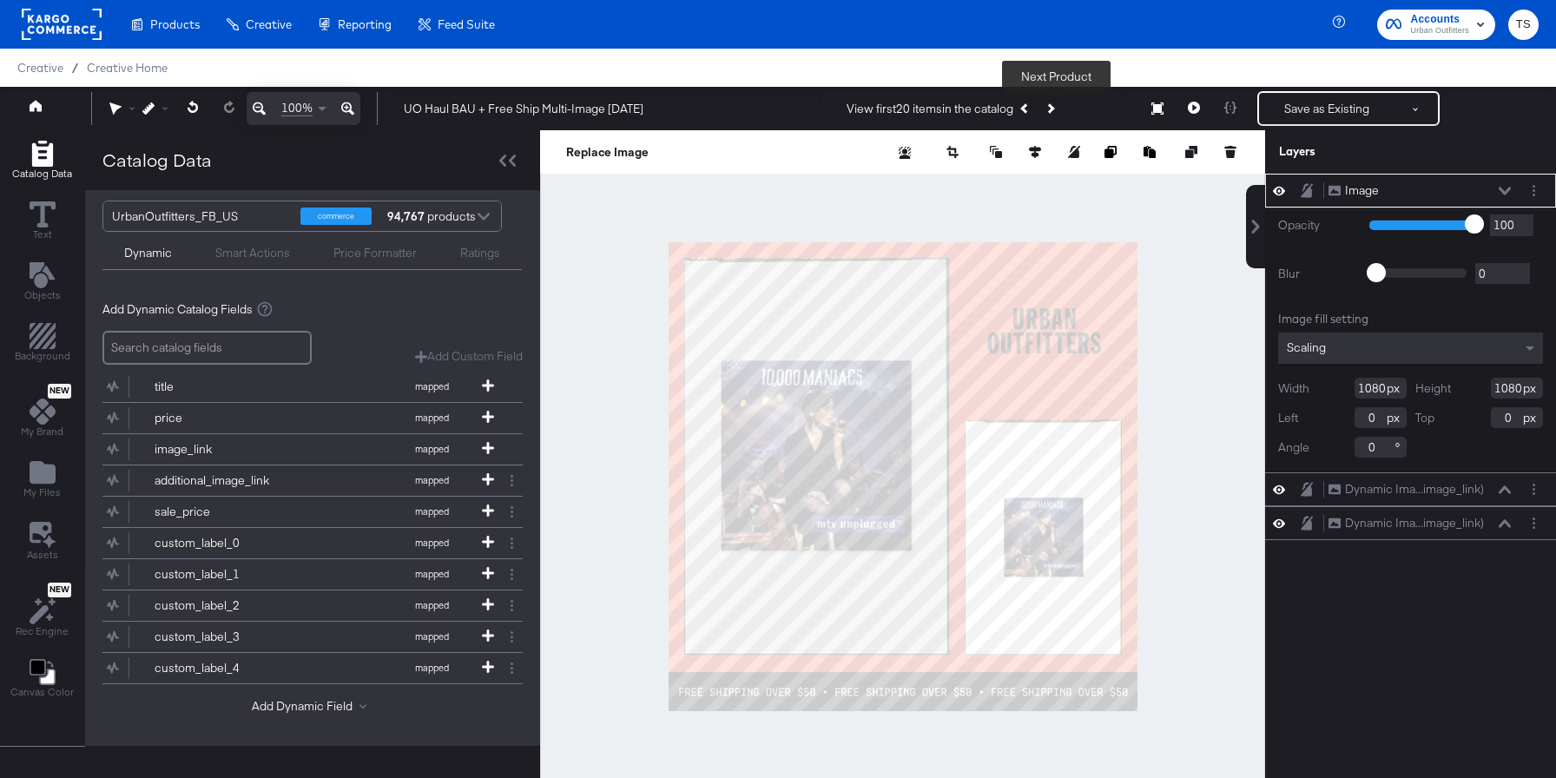
click at [1054, 109] on icon "Next Product" at bounding box center [1050, 108] width 10 height 10
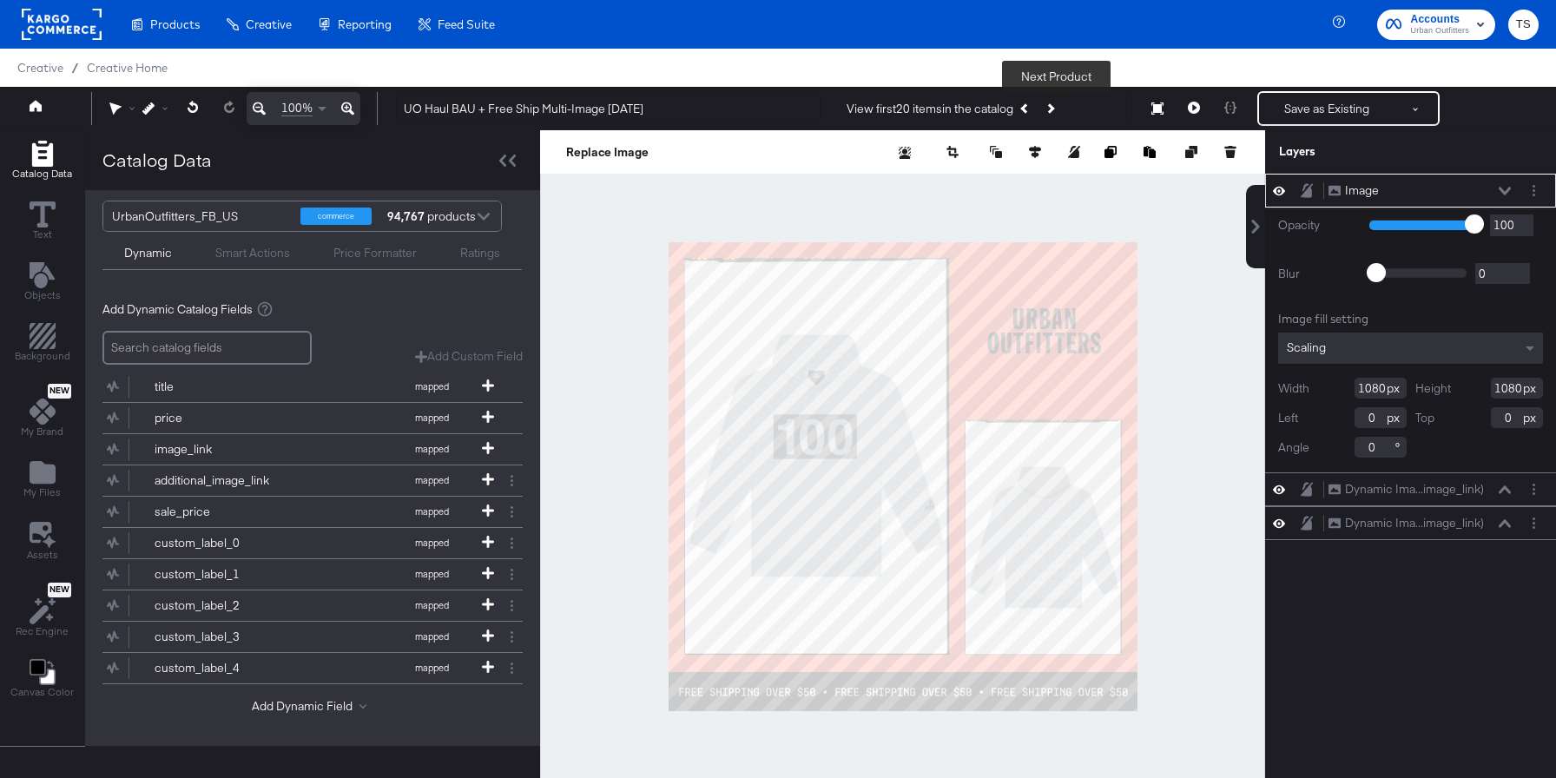
click at [1054, 109] on icon "Next Product" at bounding box center [1050, 108] width 10 height 10
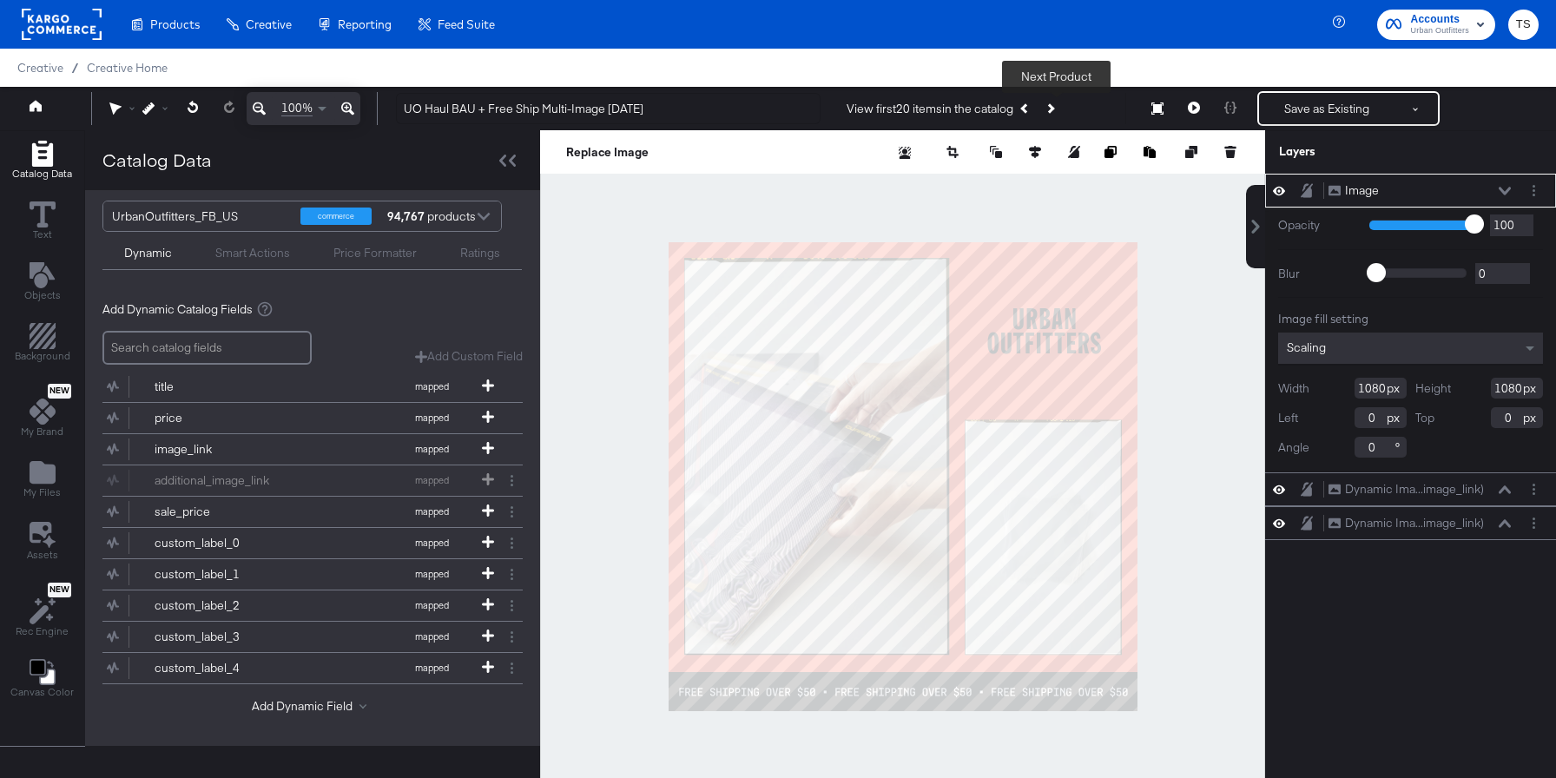
scroll to position [2, 0]
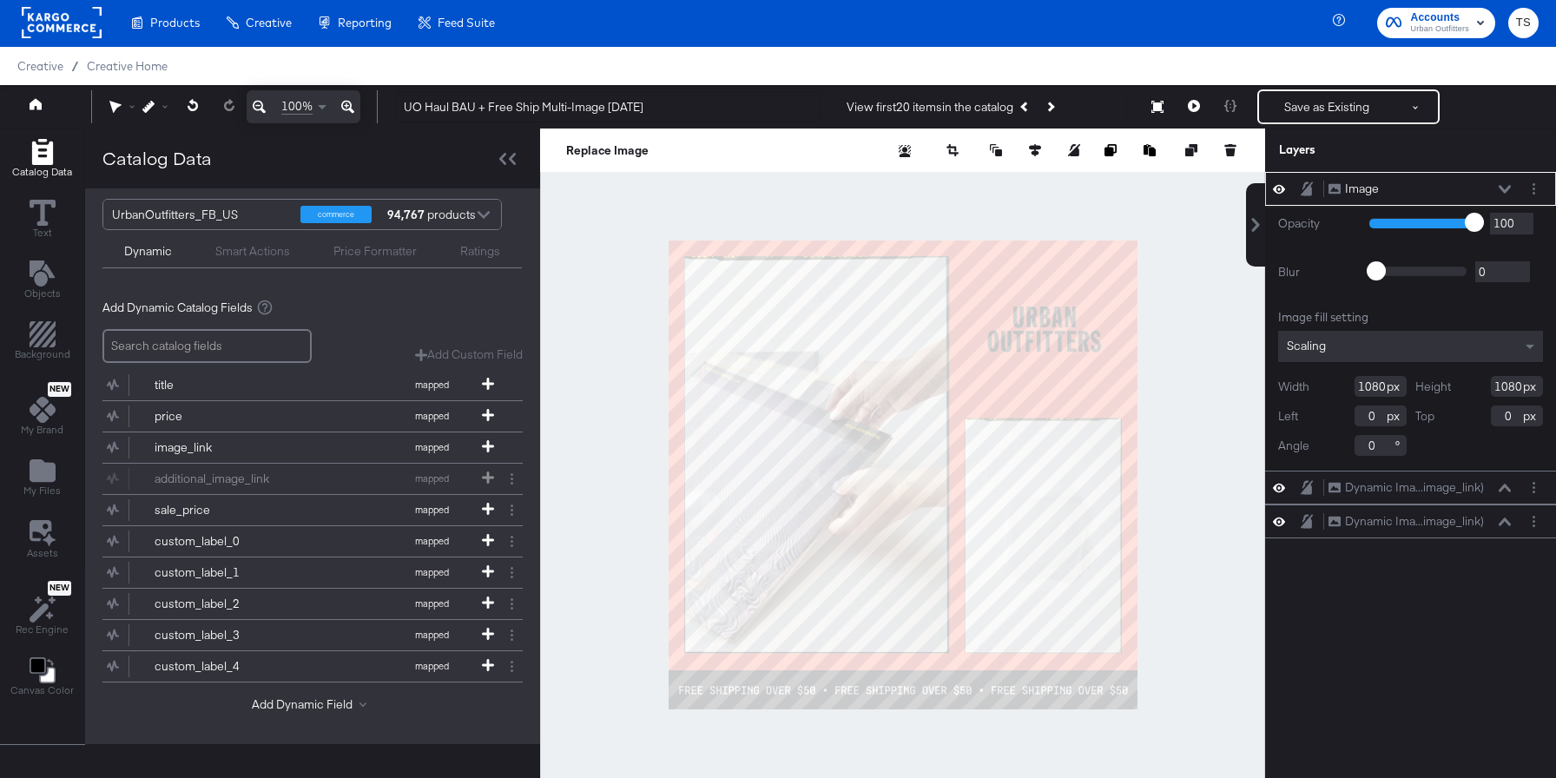
click at [1054, 109] on icon "Next Product" at bounding box center [1050, 107] width 10 height 10
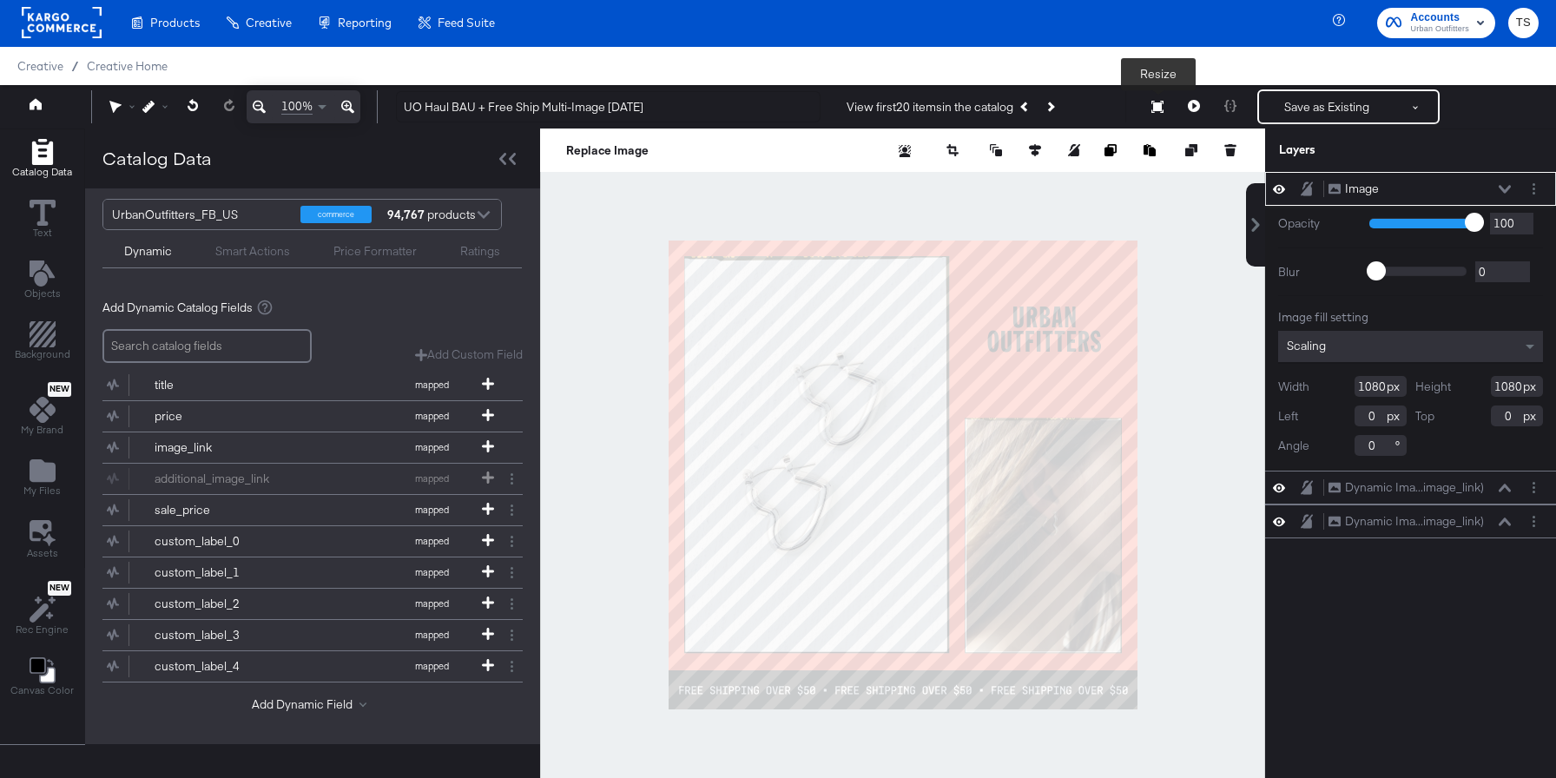
click at [1158, 108] on icon at bounding box center [1157, 107] width 12 height 12
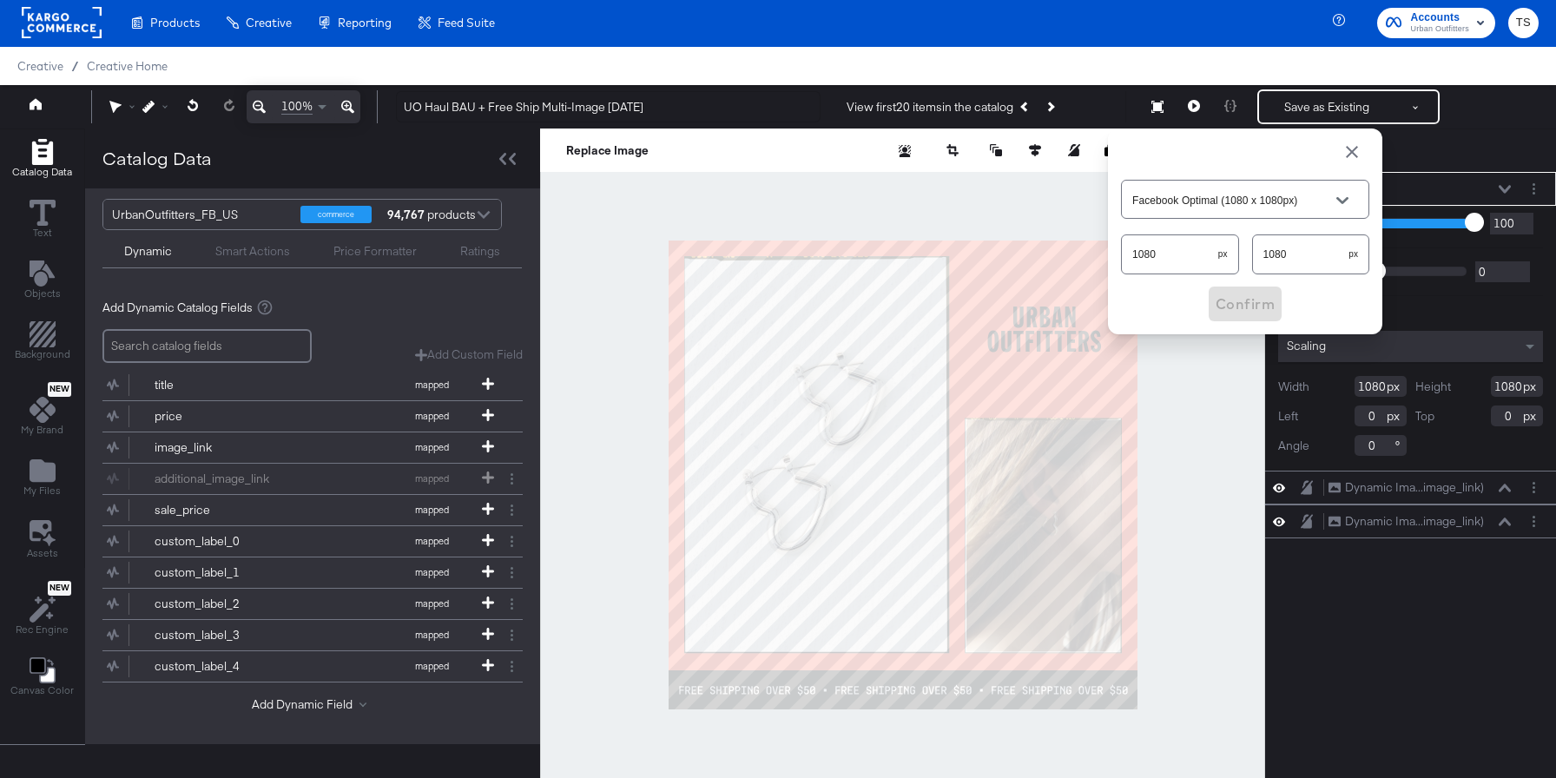
click at [1254, 204] on input "Facebook Optimal (1080 x 1080px)" at bounding box center [1232, 200] width 206 height 20
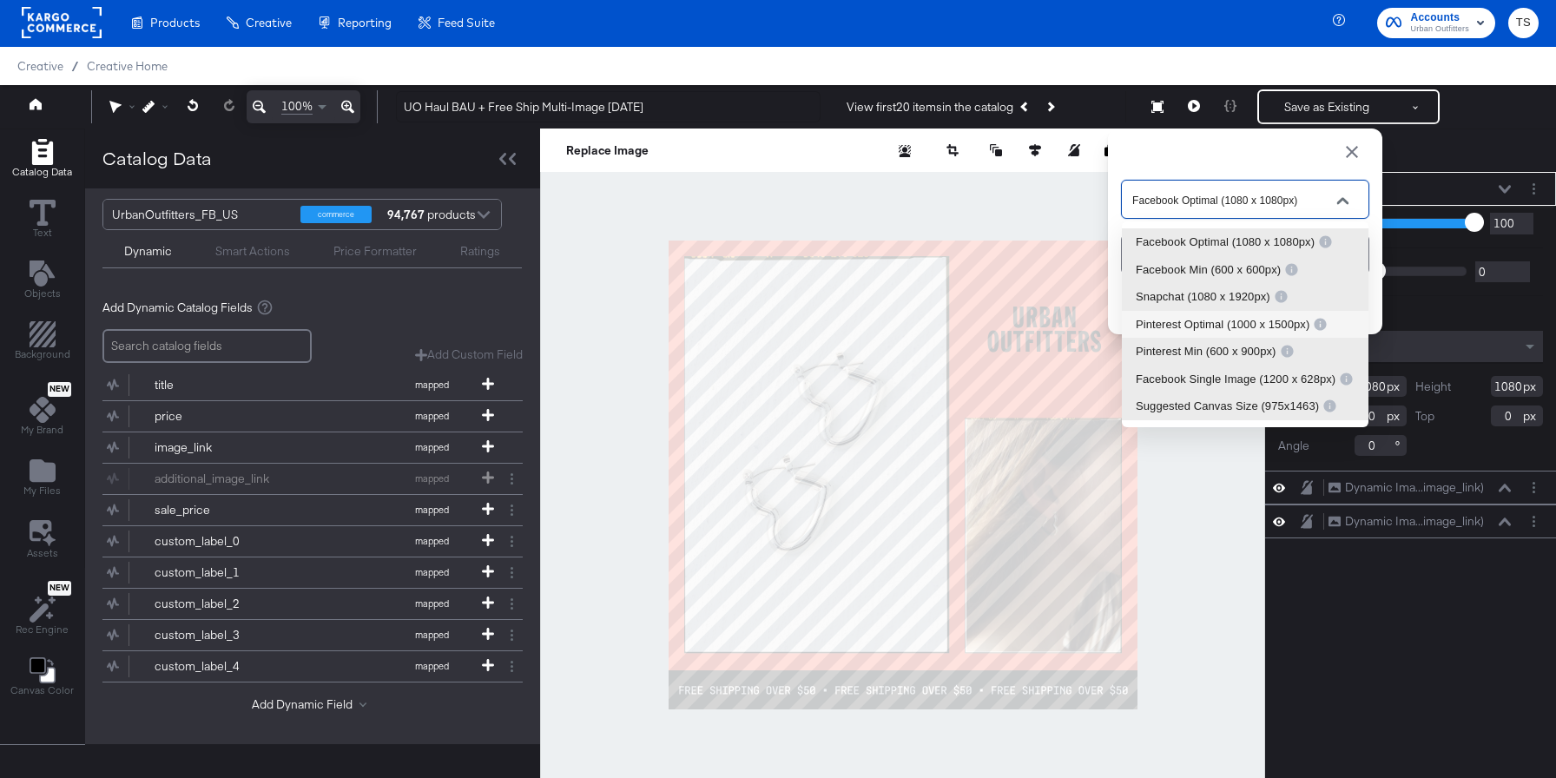
scroll to position [43, 0]
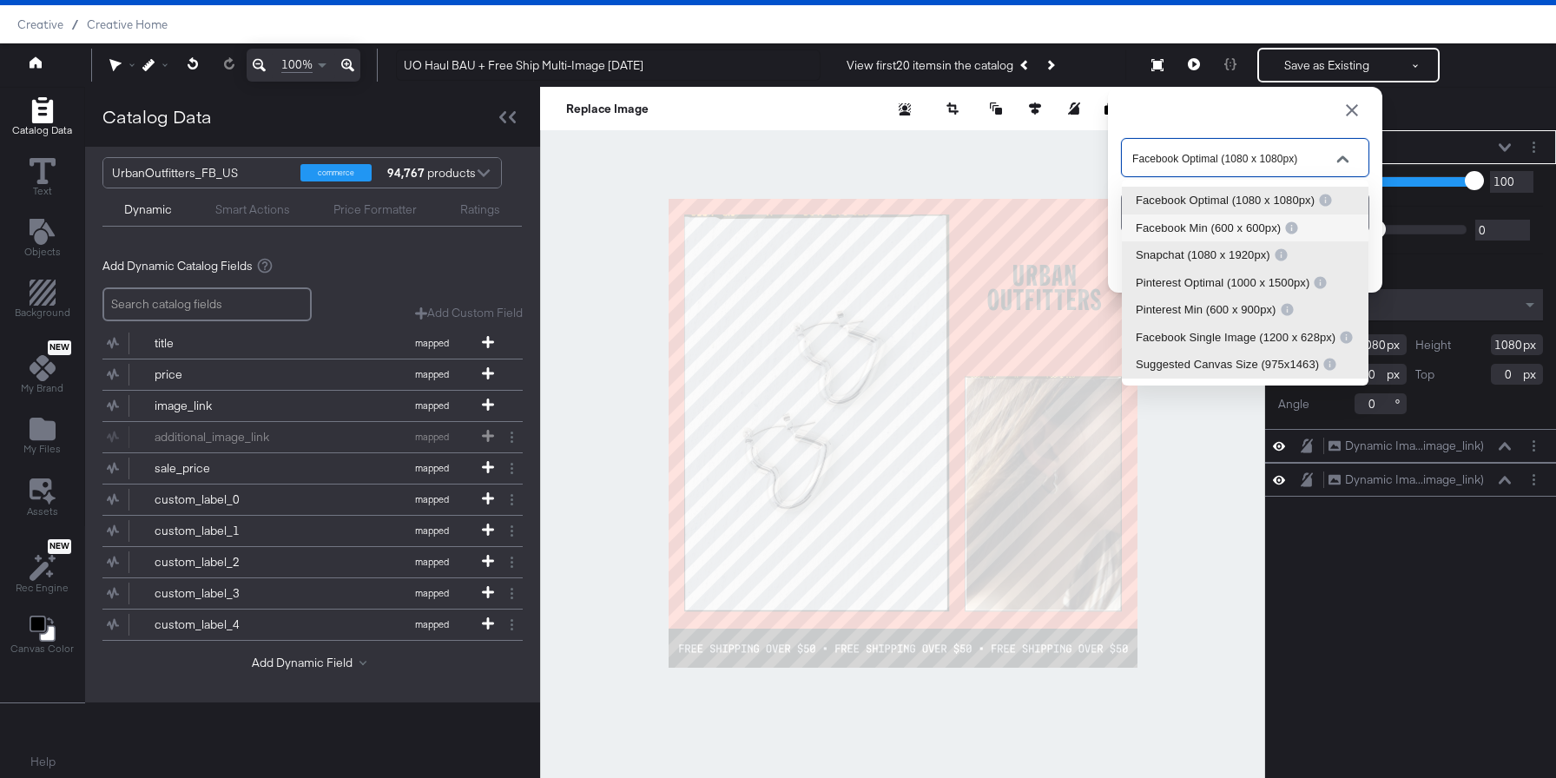
click at [997, 138] on div at bounding box center [902, 433] width 725 height 692
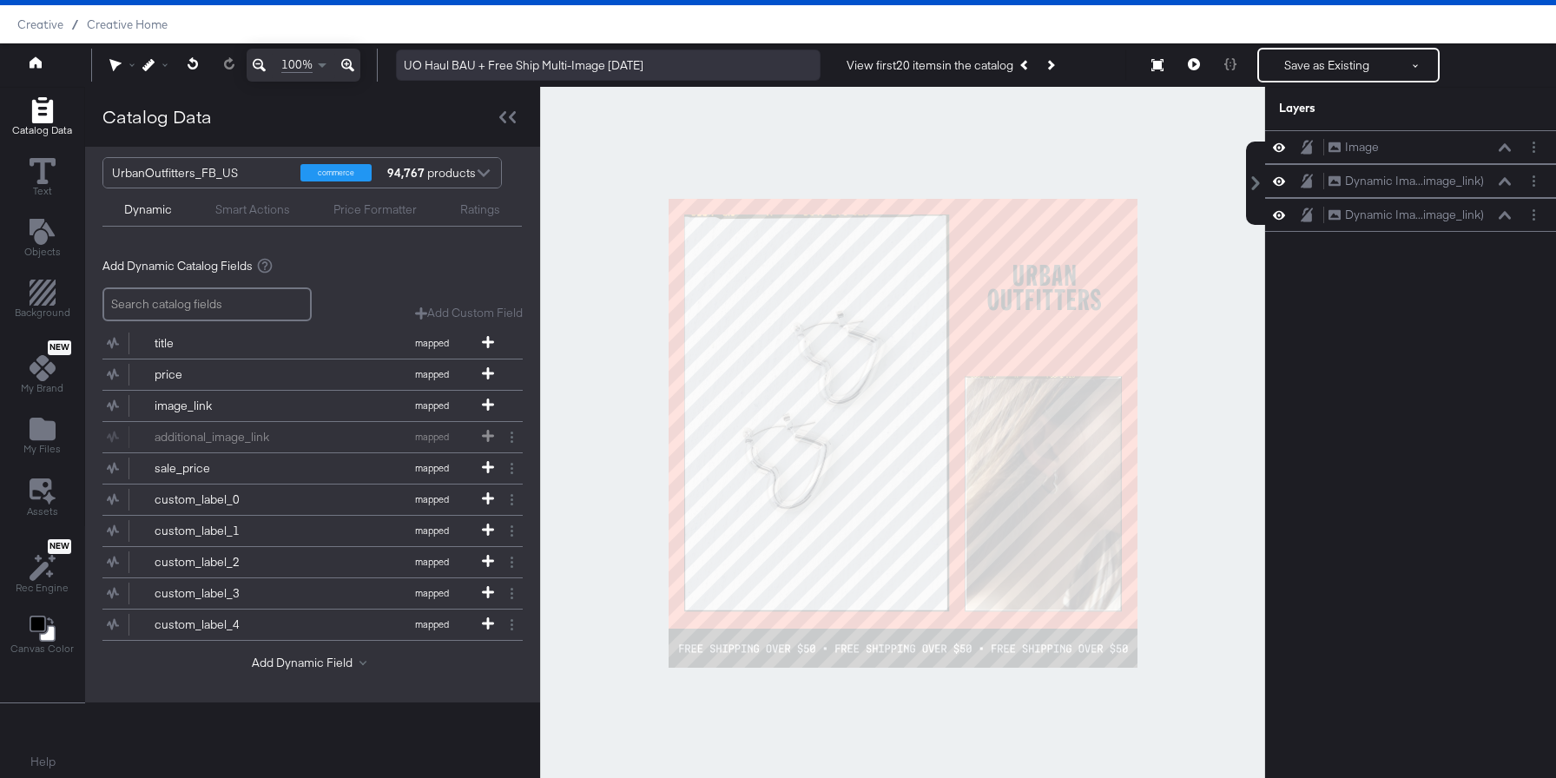
scroll to position [0, 0]
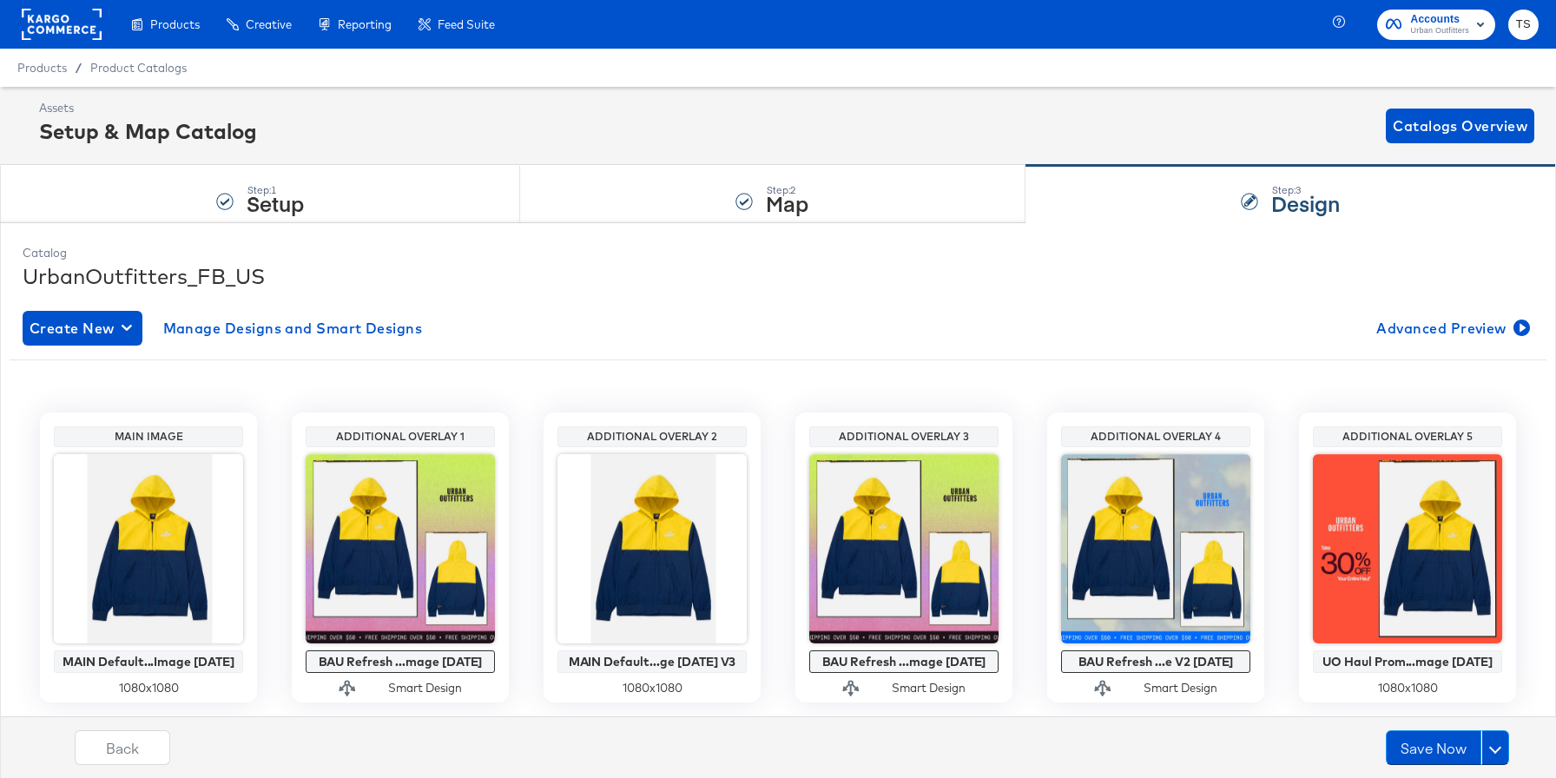
scroll to position [13, 0]
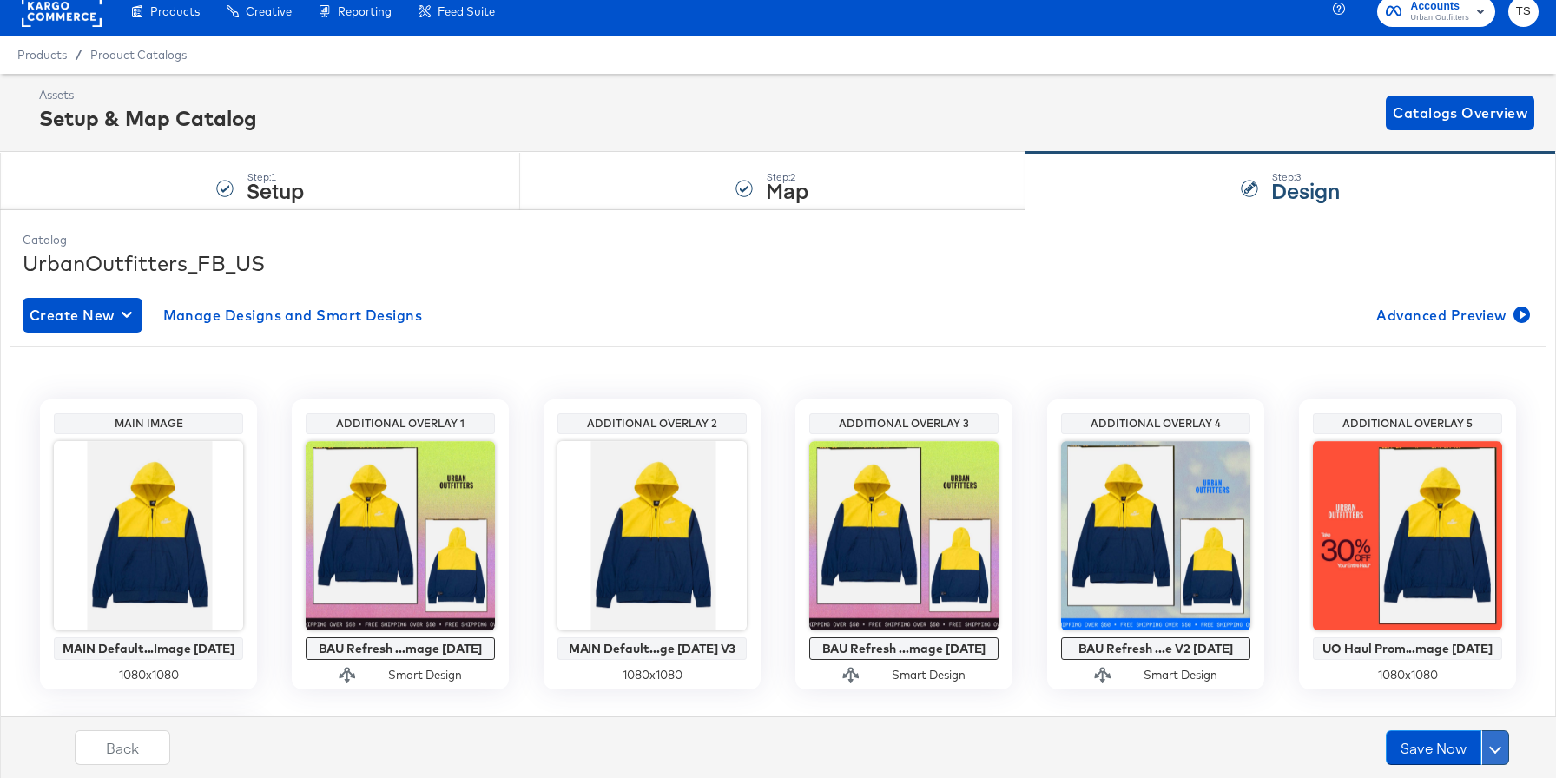
click at [1499, 757] on button at bounding box center [1495, 747] width 28 height 35
click at [1479, 716] on div "Schedule Save" at bounding box center [1454, 714] width 79 height 16
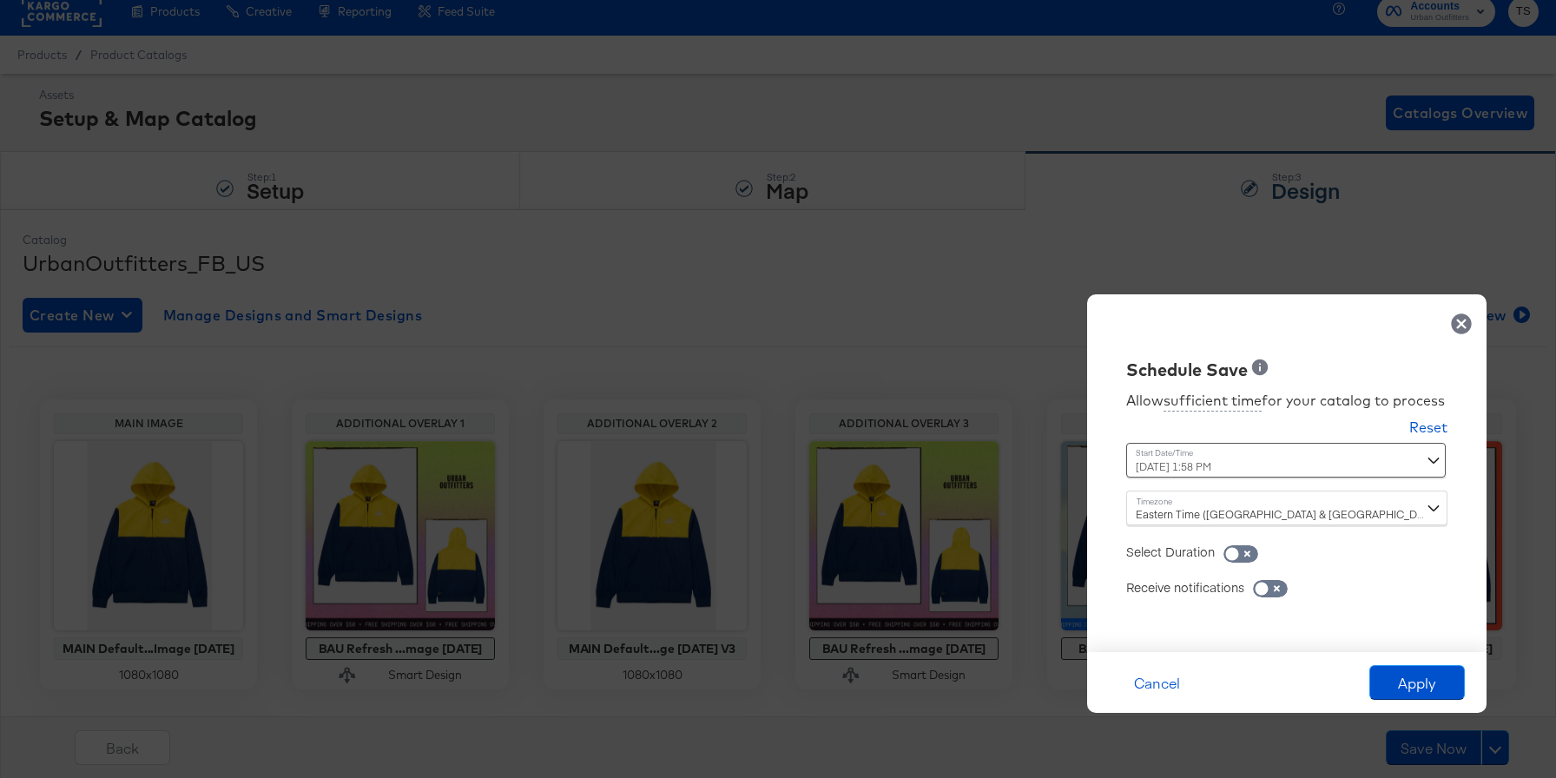
click at [1461, 313] on icon at bounding box center [1461, 323] width 20 height 20
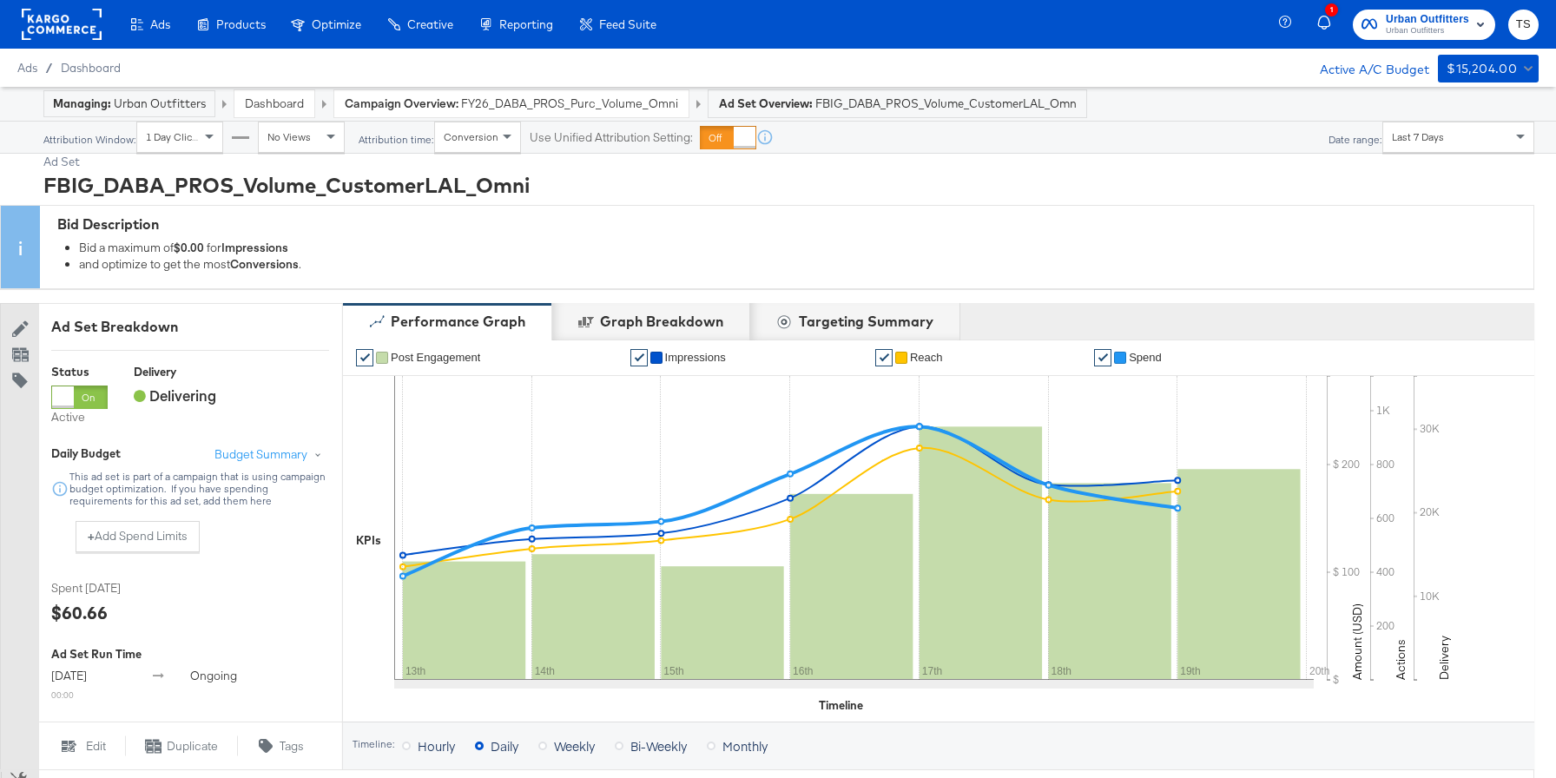
scroll to position [682, 0]
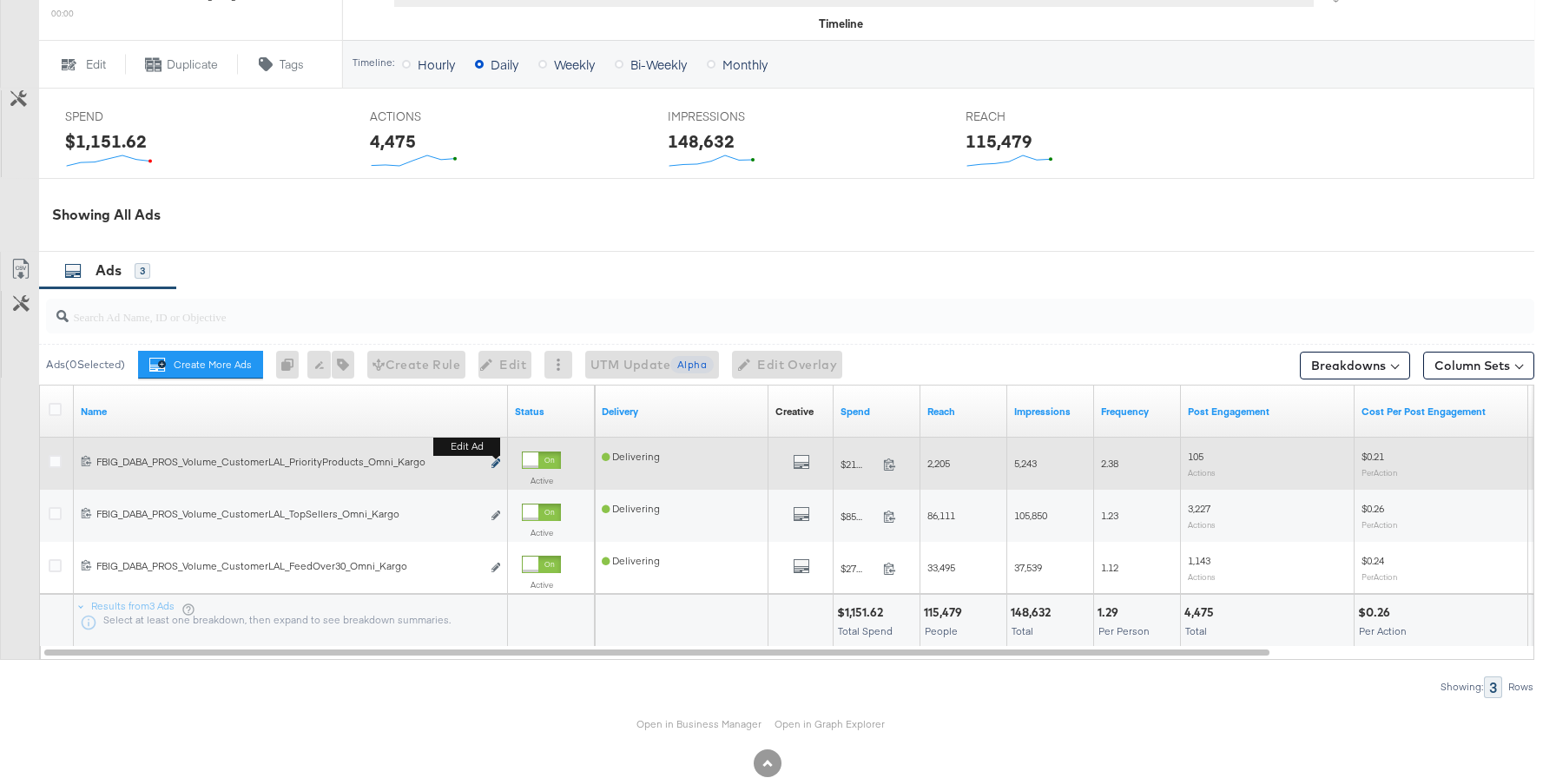
click at [499, 460] on icon "link" at bounding box center [495, 463] width 9 height 10
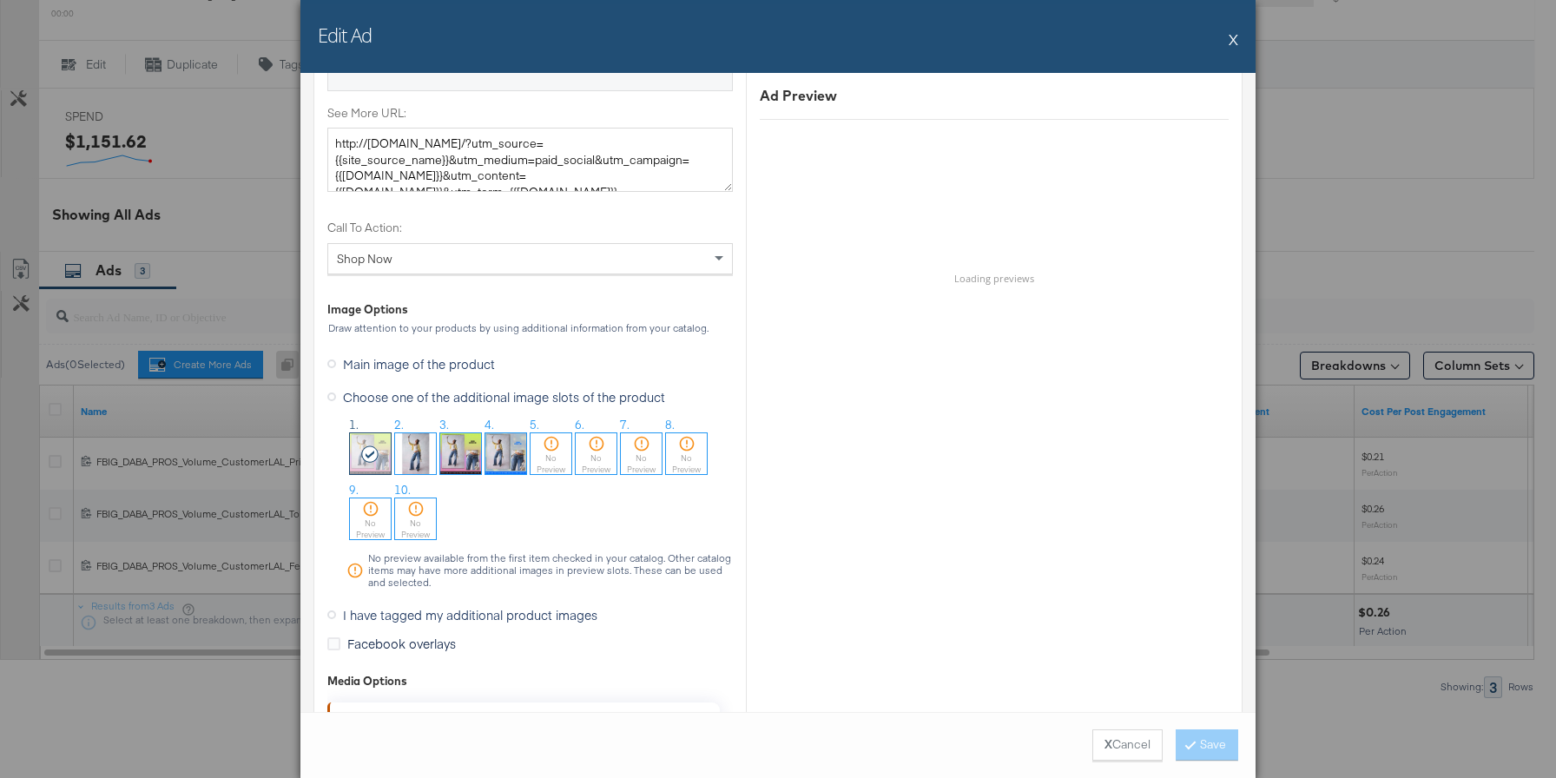
scroll to position [1619, 0]
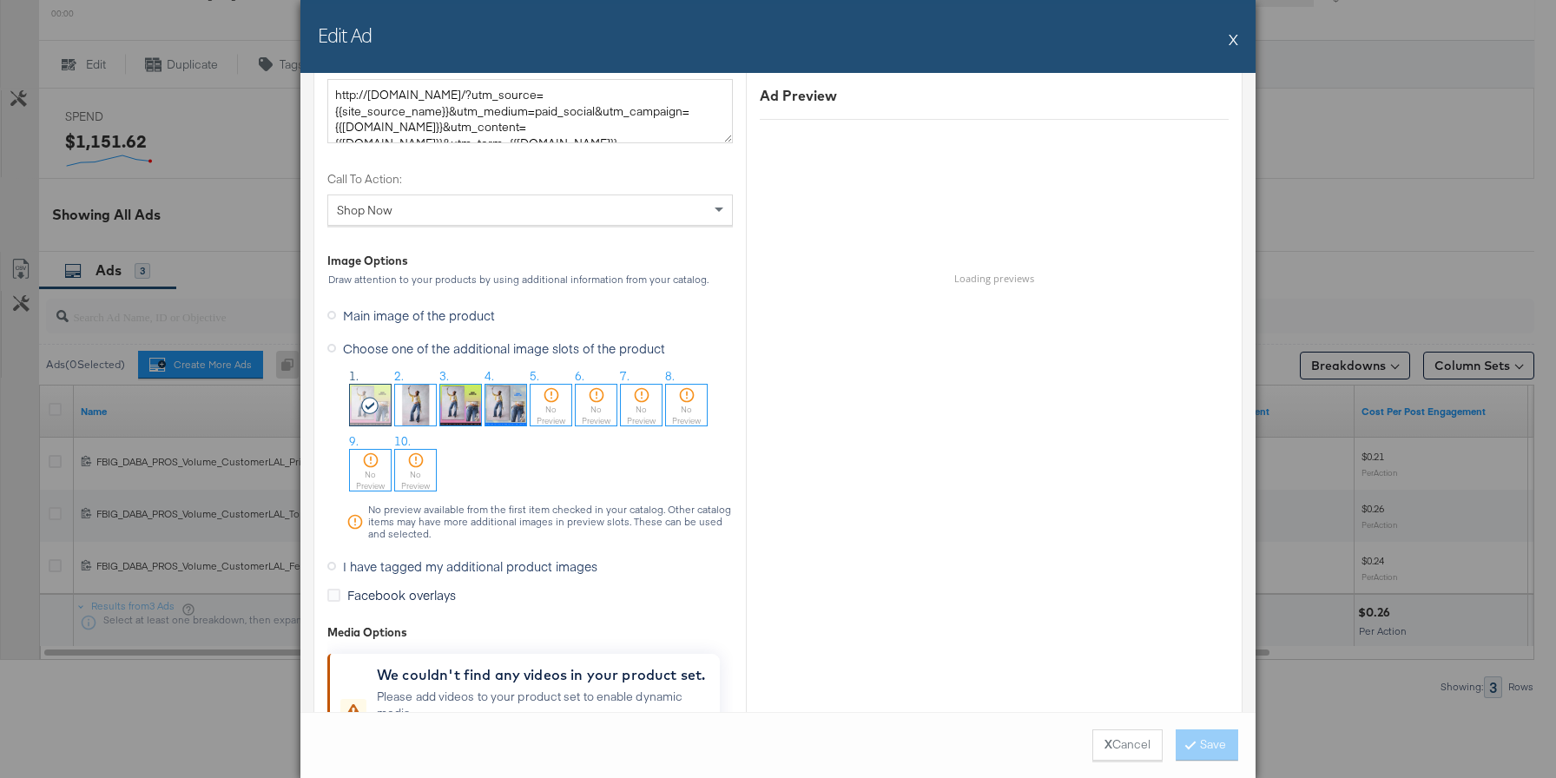
click at [415, 401] on img at bounding box center [415, 405] width 41 height 41
